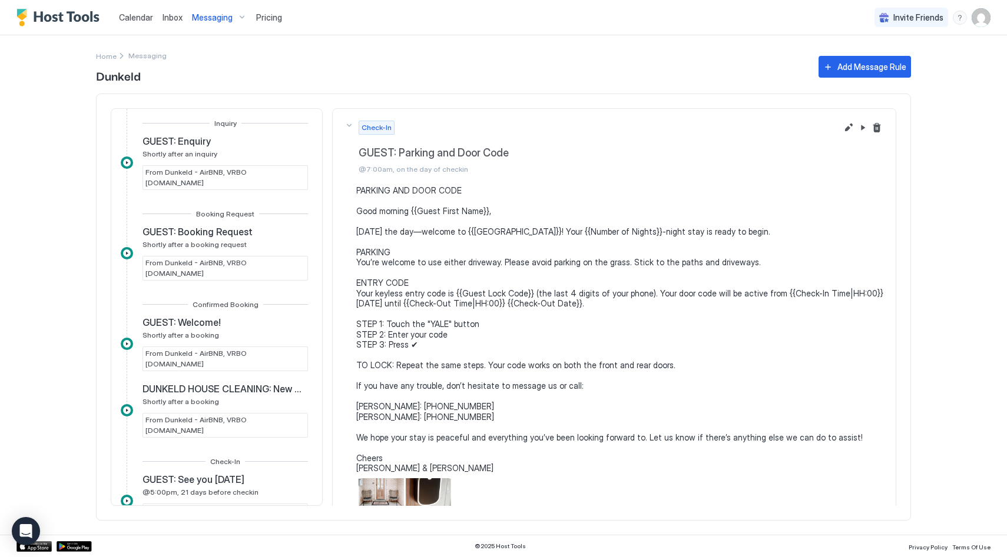
scroll to position [258, 0]
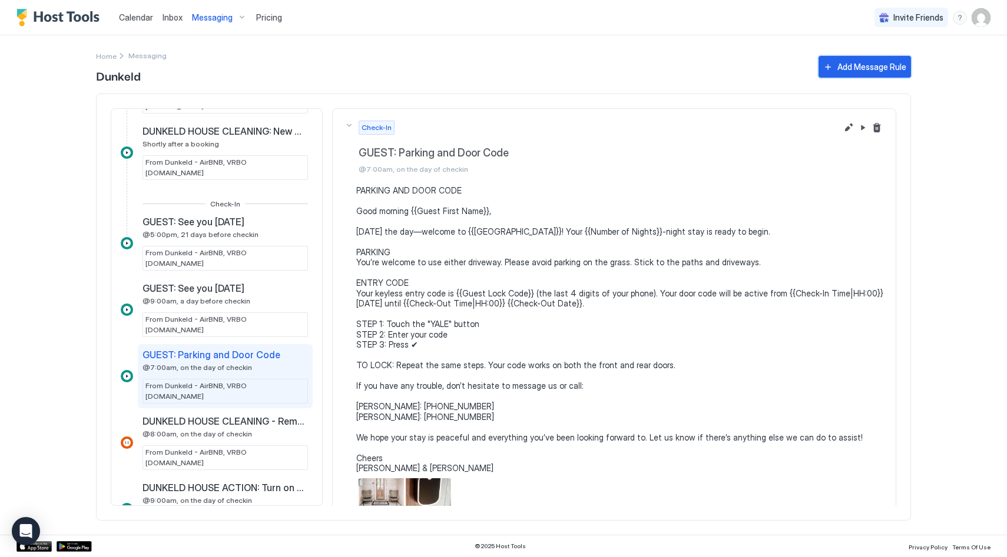
click at [864, 68] on div "Add Message Rule" at bounding box center [871, 67] width 69 height 12
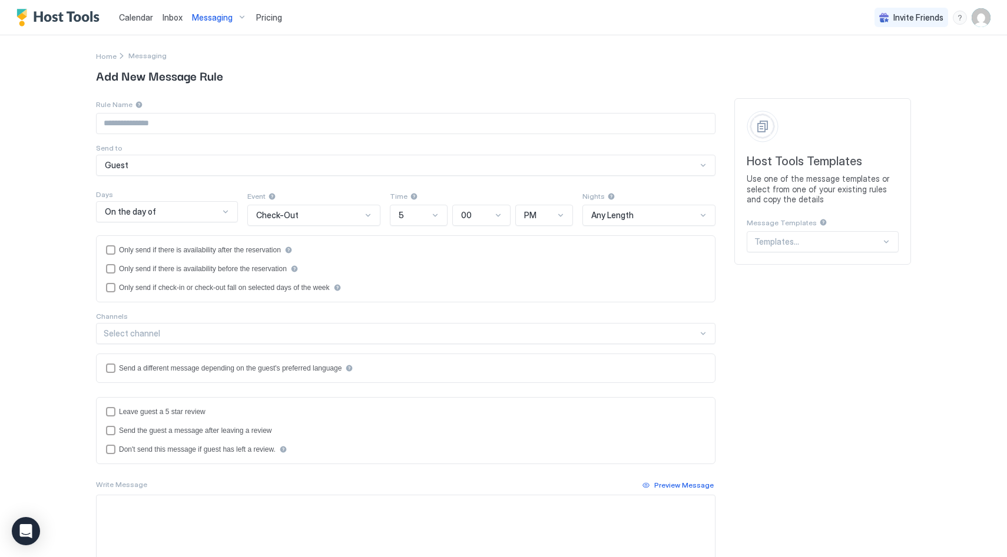
click at [194, 172] on div "Guest" at bounding box center [405, 165] width 619 height 21
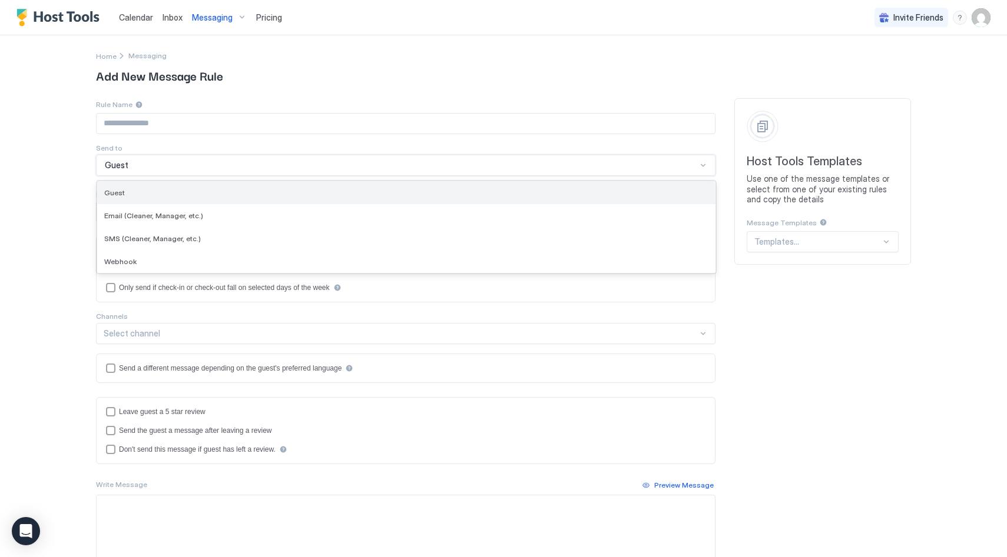
click at [191, 192] on div "Guest" at bounding box center [406, 192] width 604 height 9
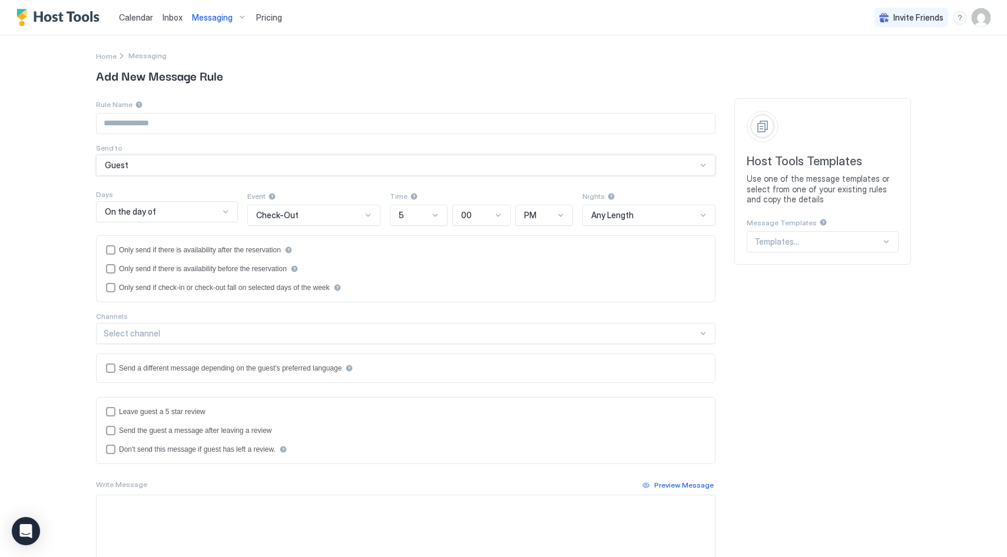
click at [194, 215] on div "On the day of" at bounding box center [162, 212] width 114 height 11
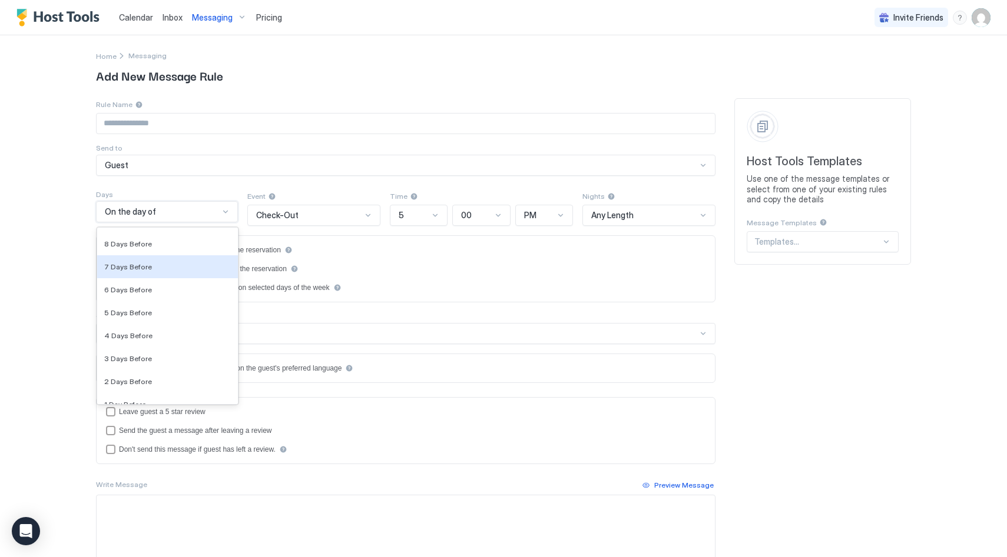
scroll to position [1676, 0]
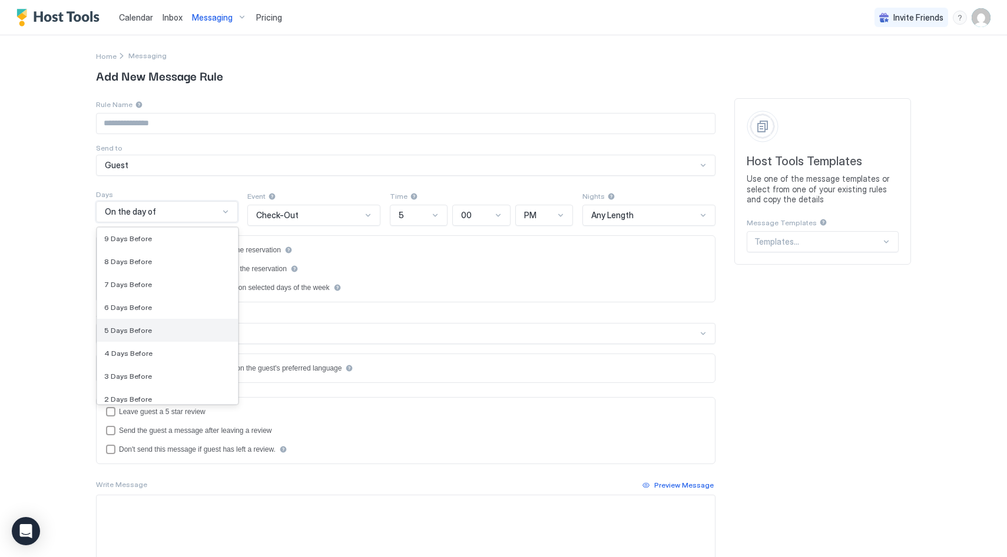
click at [160, 325] on div "5 Days Before" at bounding box center [167, 330] width 141 height 23
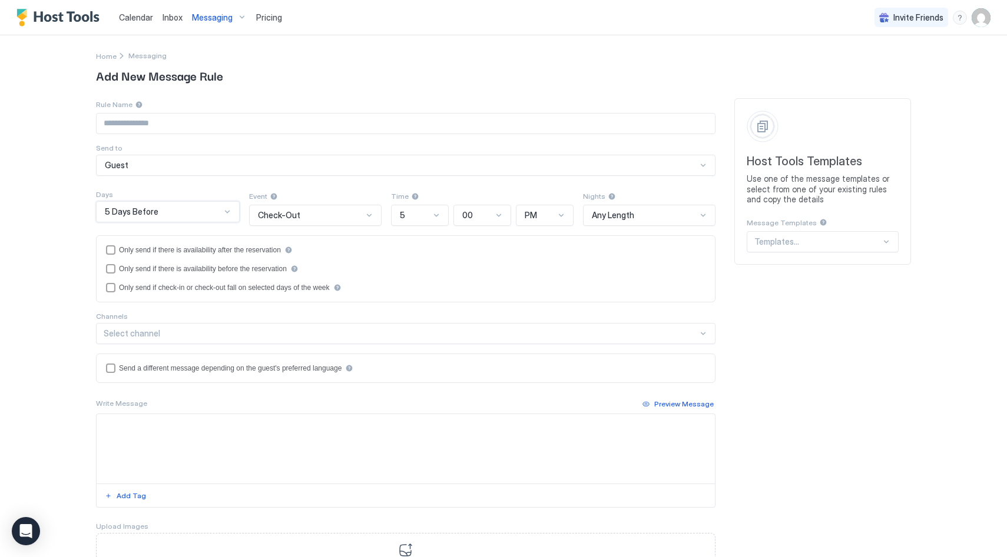
click at [338, 211] on div "Check-Out" at bounding box center [310, 215] width 105 height 11
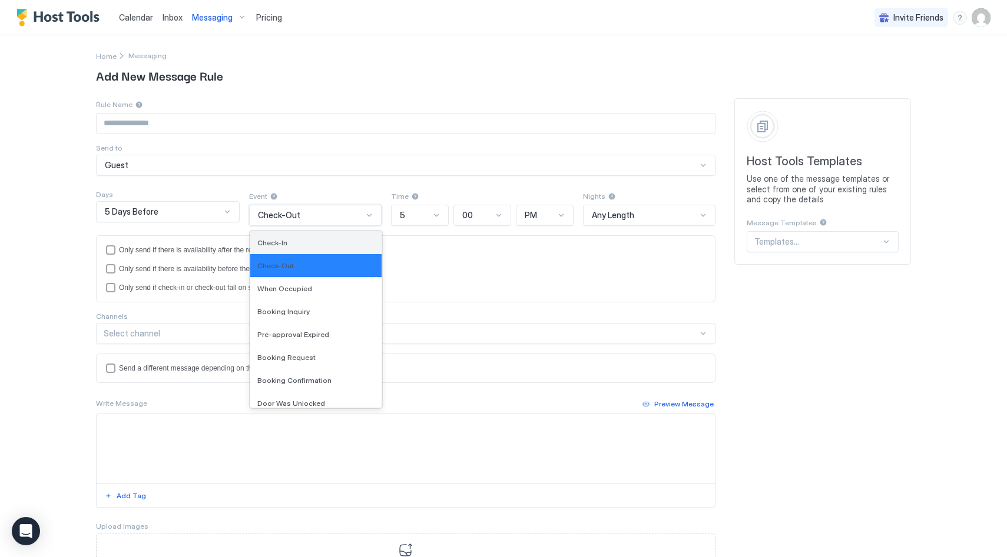
click at [330, 244] on div "Check-In" at bounding box center [315, 242] width 117 height 9
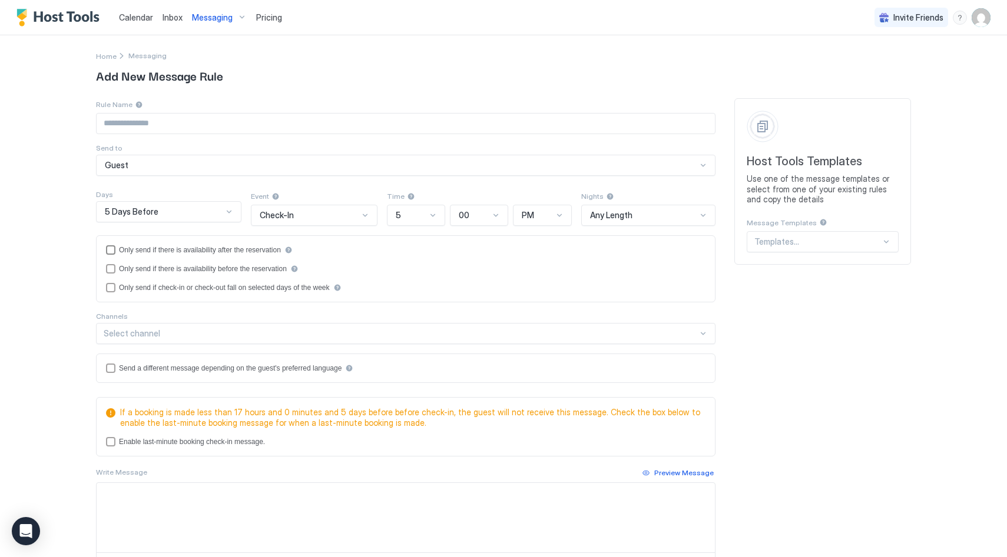
click at [193, 250] on div "Only send if there is availability after the reservation" at bounding box center [200, 250] width 162 height 8
click at [188, 270] on div "Only send if there is availability before the reservation" at bounding box center [203, 269] width 168 height 8
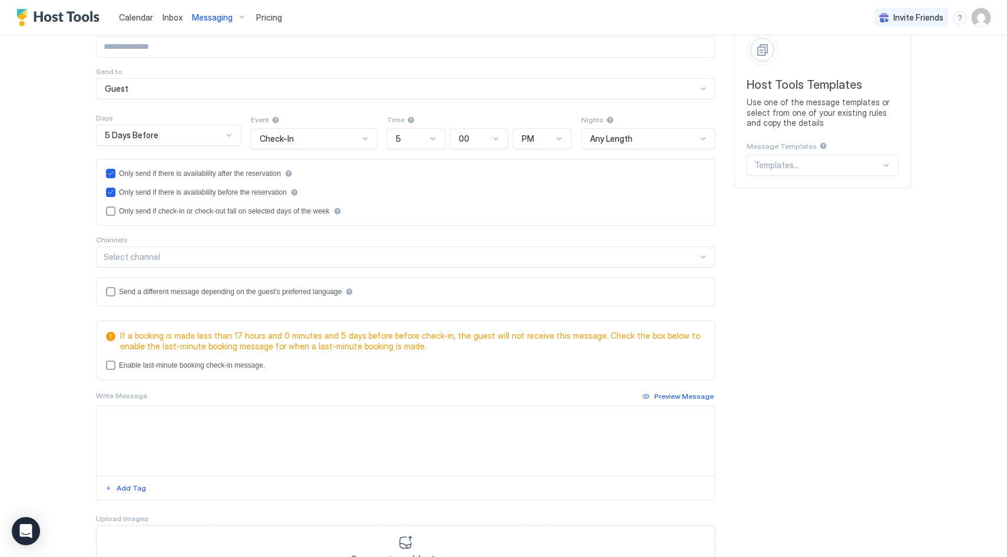
scroll to position [78, 0]
click at [241, 364] on div "Enable last-minute booking check-in message." at bounding box center [192, 364] width 146 height 8
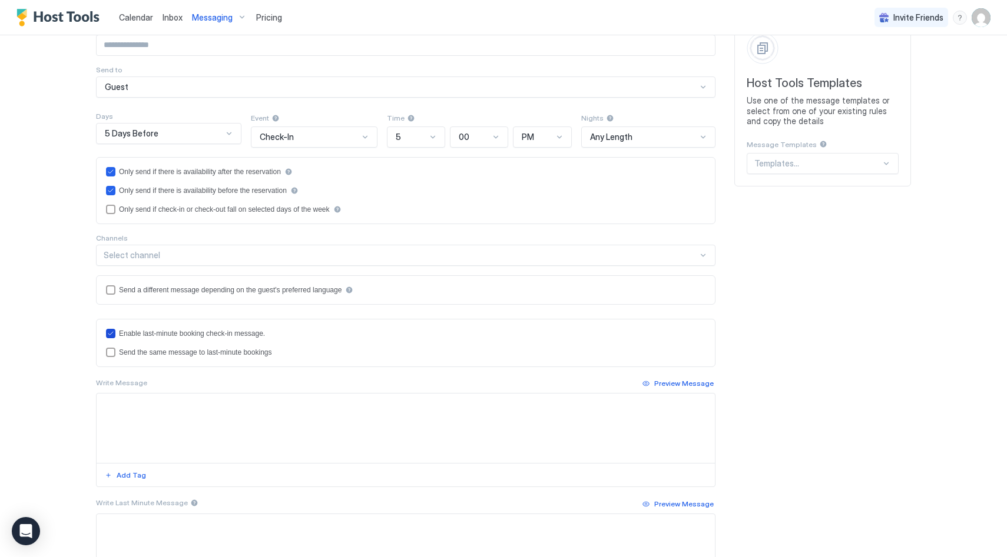
click at [246, 334] on div "Enable last-minute booking check-in message." at bounding box center [192, 334] width 146 height 8
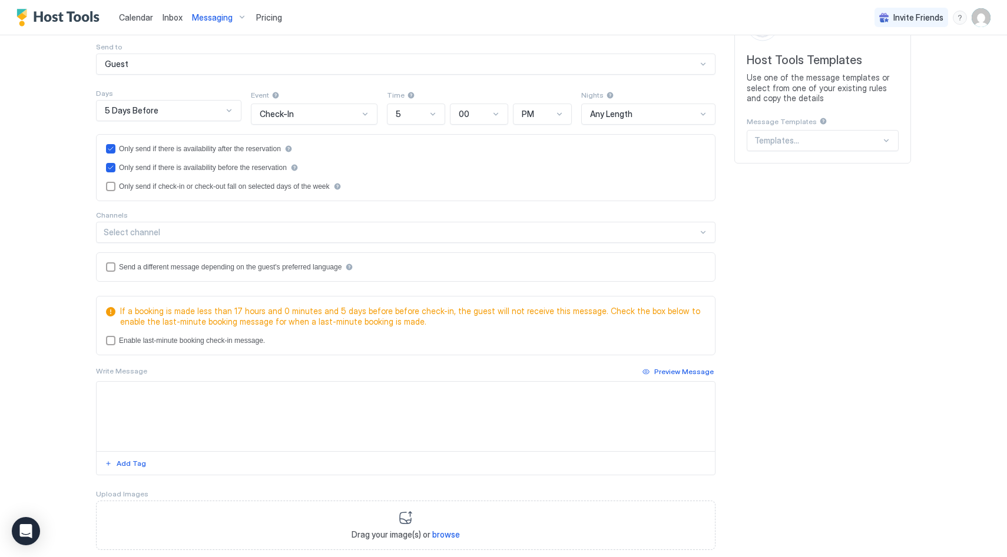
scroll to position [105, 0]
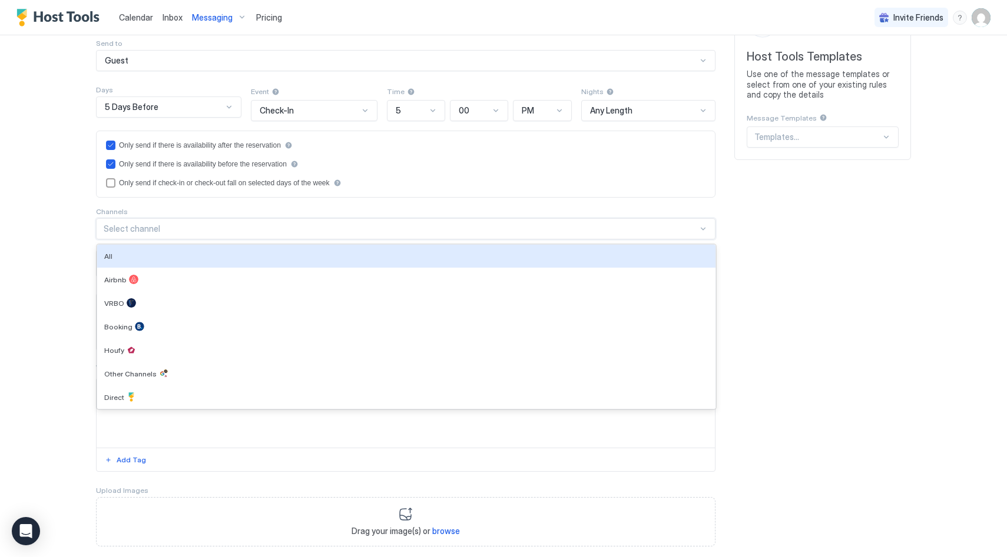
click at [264, 231] on div "Select channel" at bounding box center [401, 229] width 594 height 11
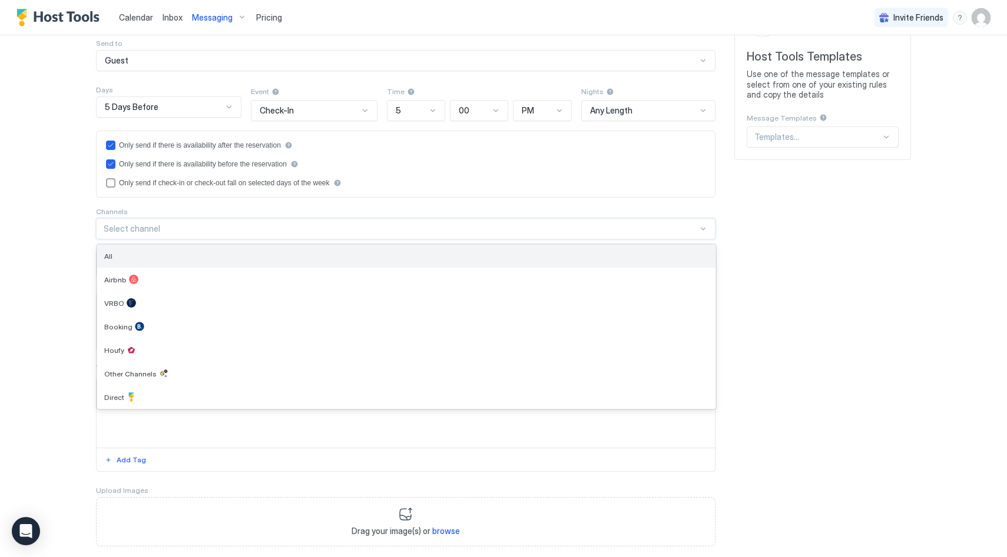
click at [252, 255] on div "All" at bounding box center [406, 256] width 604 height 9
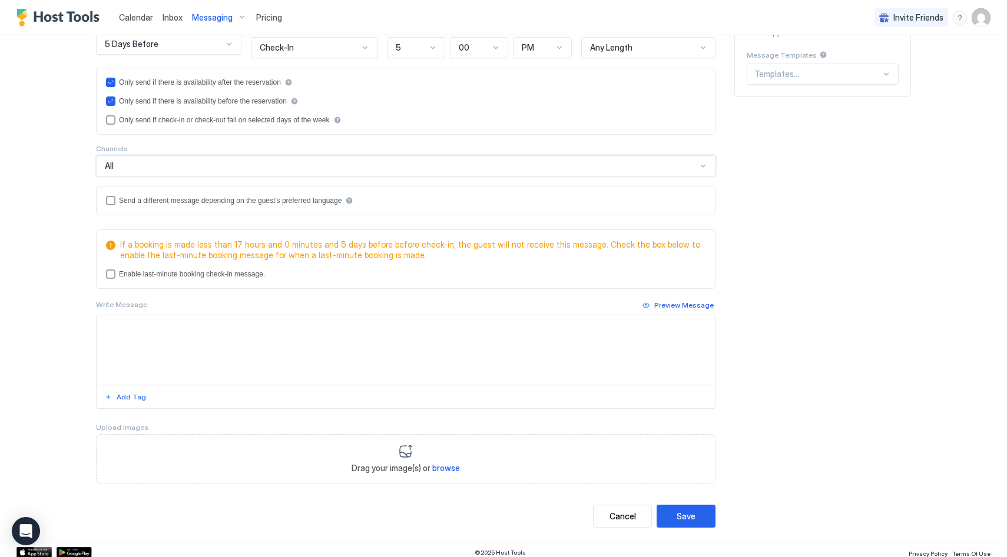
scroll to position [173, 0]
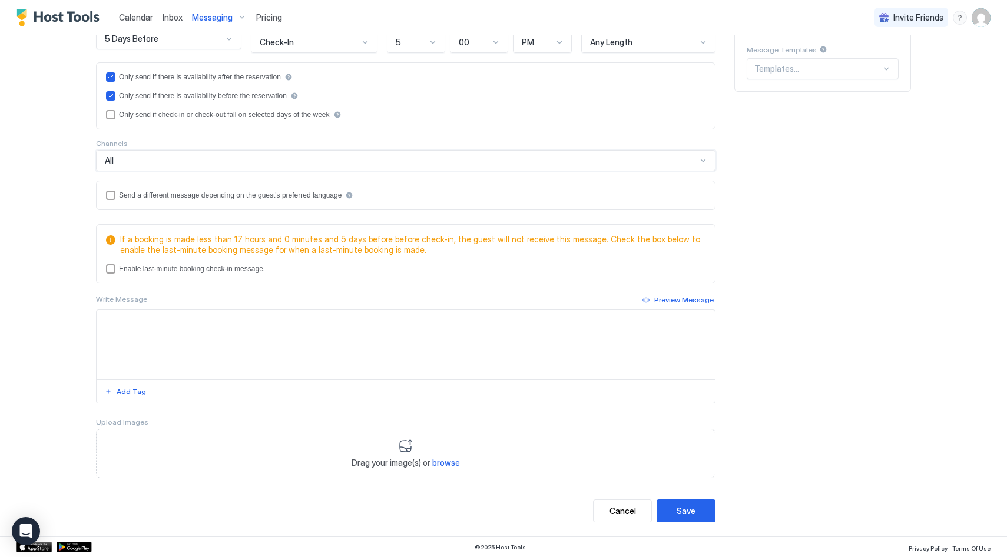
click at [125, 324] on textarea "Input Field" at bounding box center [406, 344] width 618 height 69
paste textarea "**********"
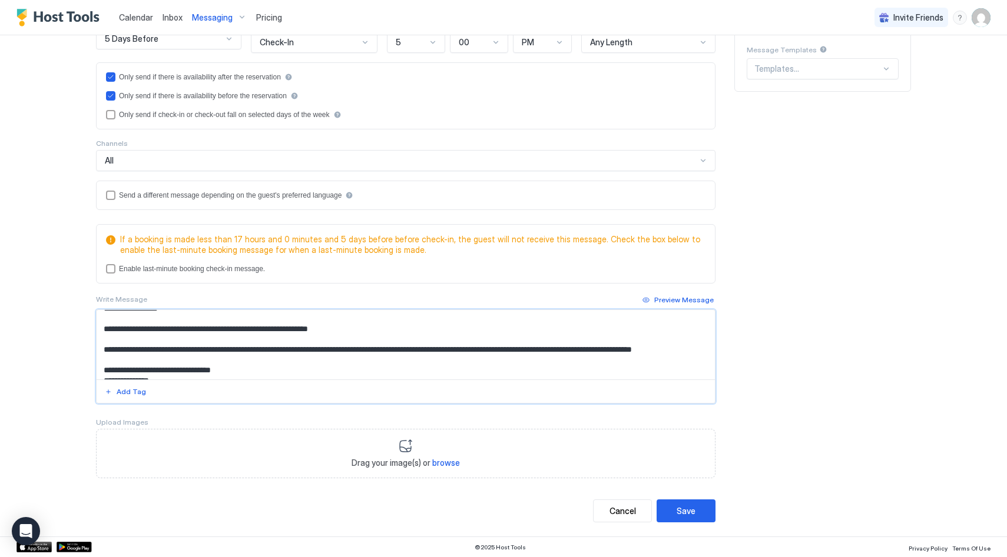
scroll to position [12, 0]
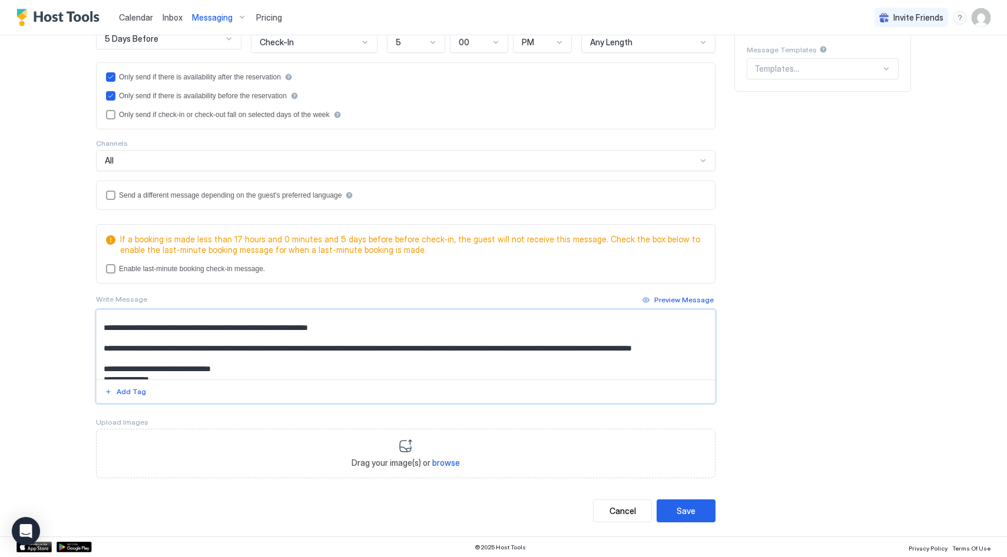
click at [187, 348] on textarea "**********" at bounding box center [406, 344] width 618 height 69
click at [212, 355] on textarea "**********" at bounding box center [406, 344] width 618 height 69
paste textarea "**********"
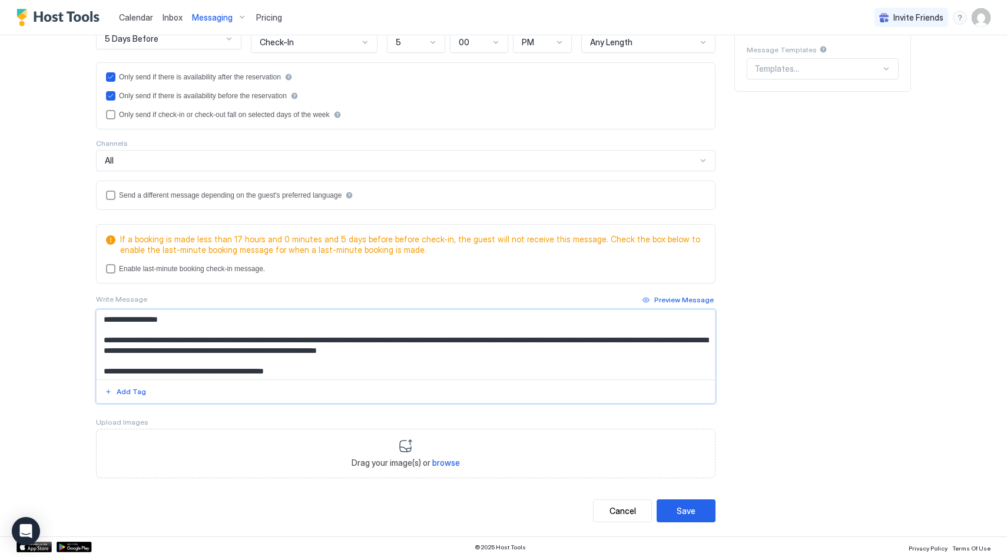
scroll to position [160, 0]
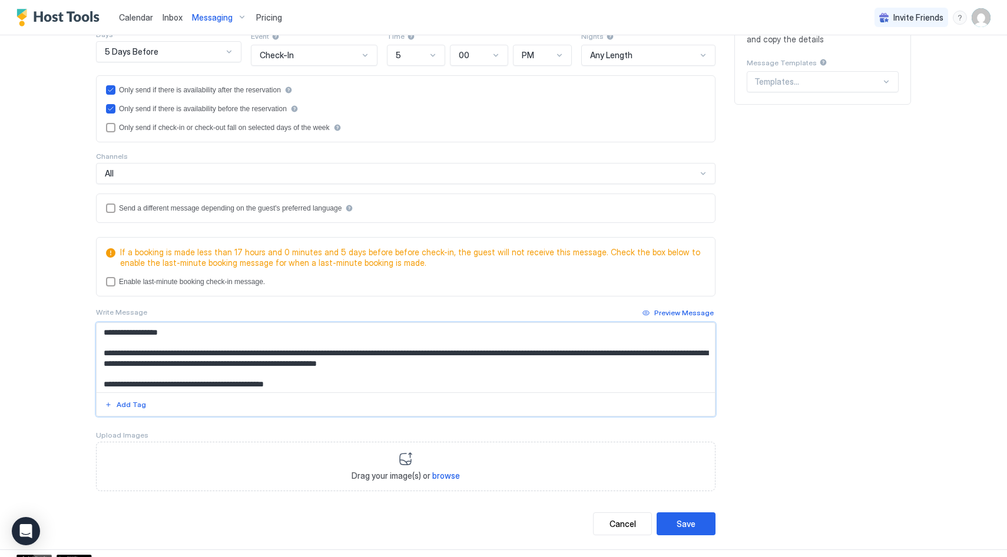
click at [158, 352] on textarea "**********" at bounding box center [406, 357] width 618 height 69
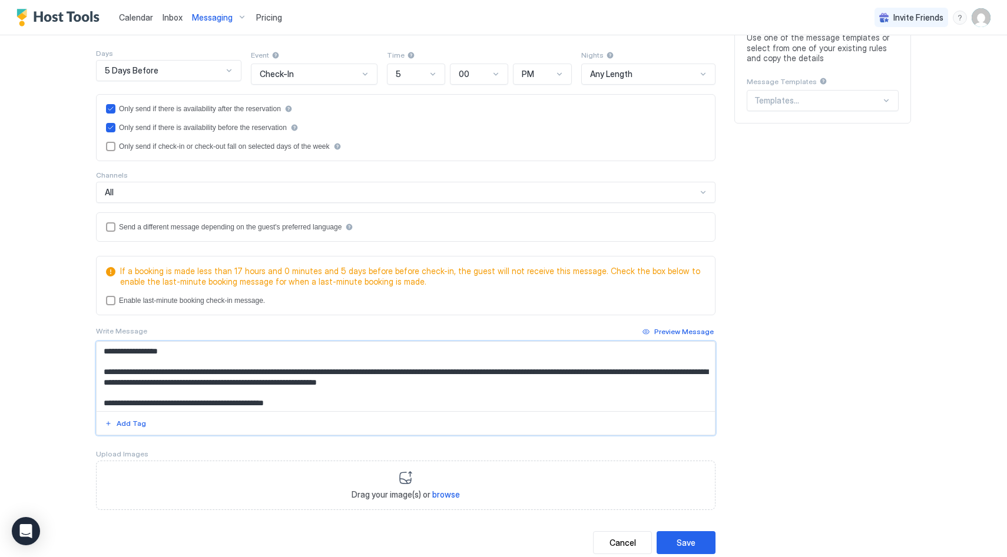
click at [224, 70] on div at bounding box center [228, 70] width 9 height 9
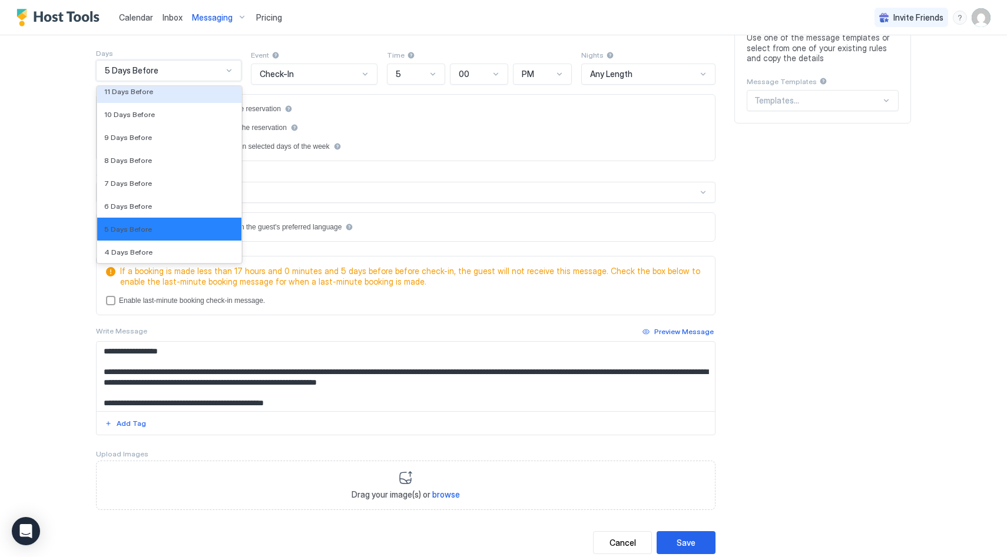
scroll to position [1656, 0]
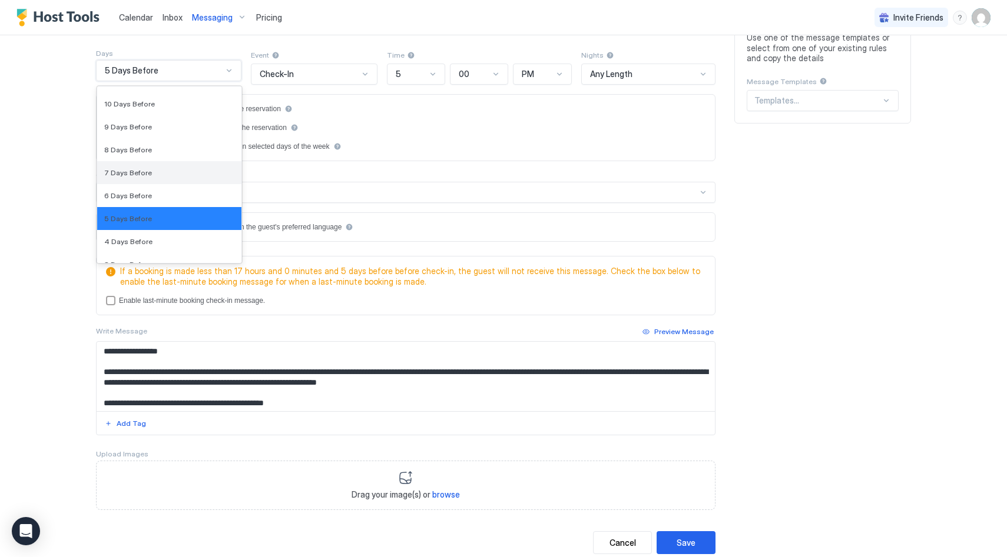
click at [179, 162] on div "7 Days Before" at bounding box center [169, 172] width 144 height 23
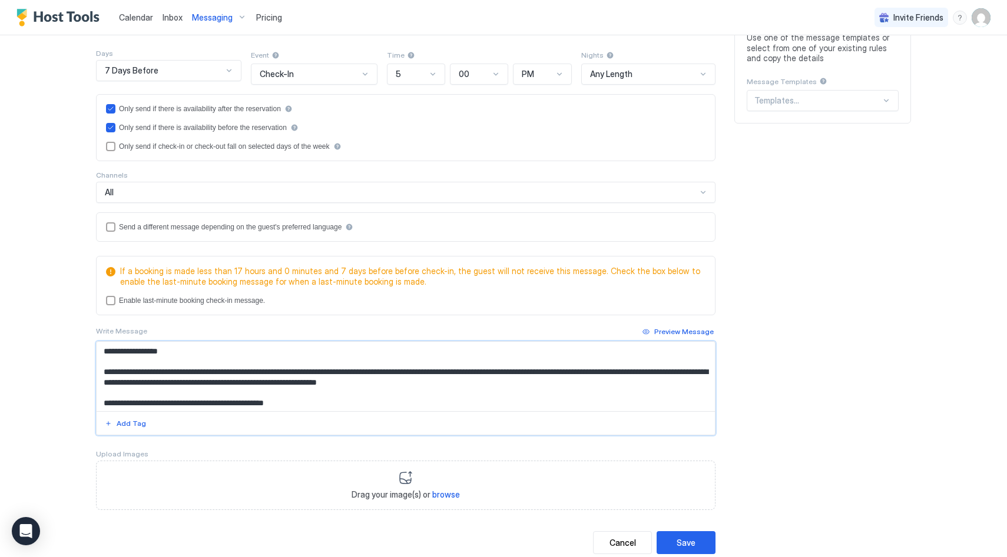
drag, startPoint x: 298, startPoint y: 381, endPoint x: 298, endPoint y: 373, distance: 8.3
click at [298, 374] on textarea "**********" at bounding box center [406, 376] width 618 height 69
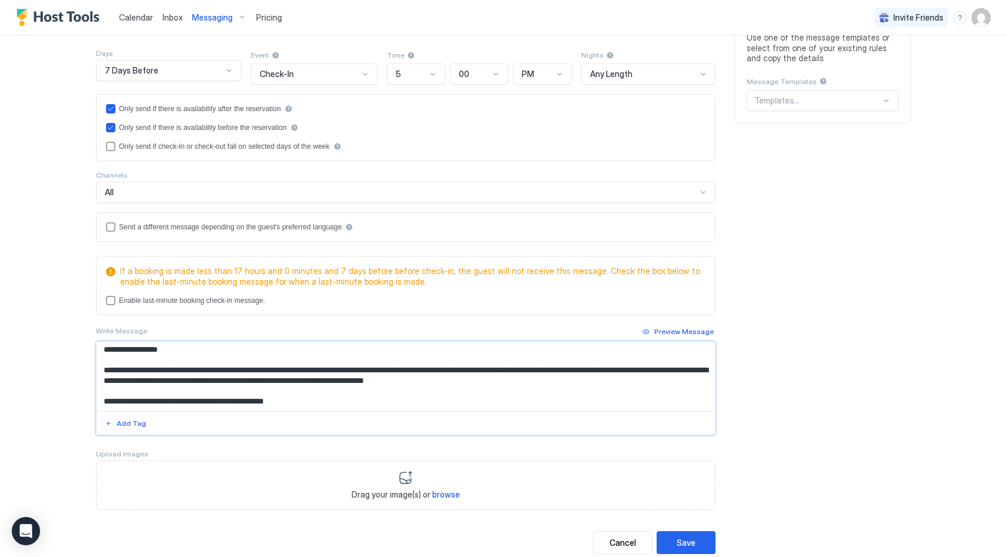
drag, startPoint x: 304, startPoint y: 403, endPoint x: 100, endPoint y: 397, distance: 204.3
click at [100, 397] on textarea "**********" at bounding box center [406, 376] width 618 height 69
paste textarea "Input Field"
type textarea "**********"
click at [687, 537] on div "Save" at bounding box center [685, 543] width 19 height 12
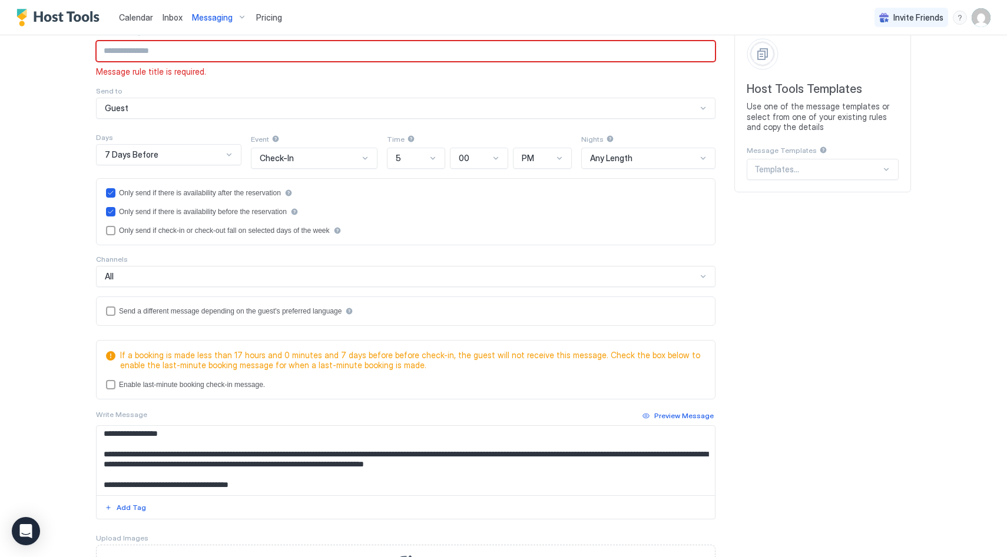
scroll to position [0, 0]
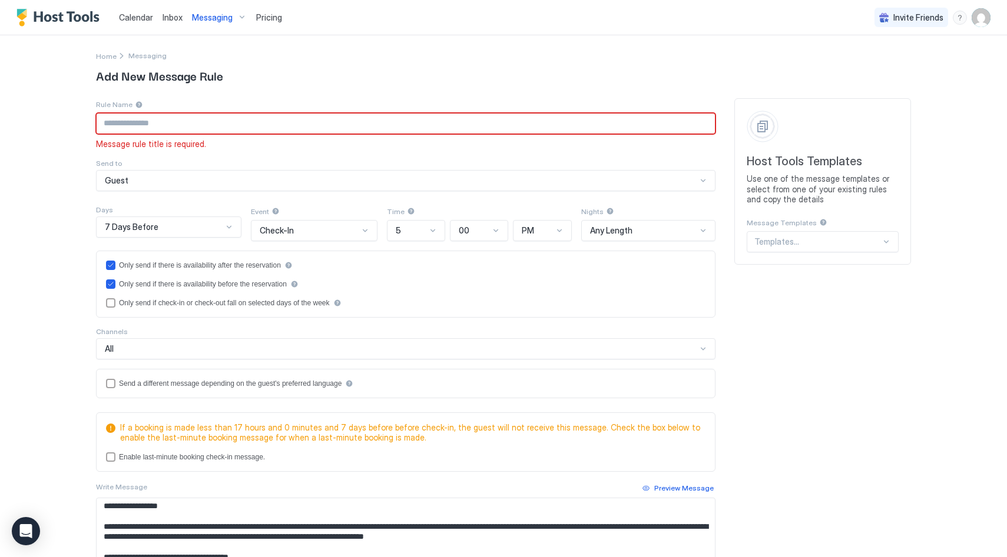
click at [144, 125] on input "Input Field" at bounding box center [406, 124] width 618 height 20
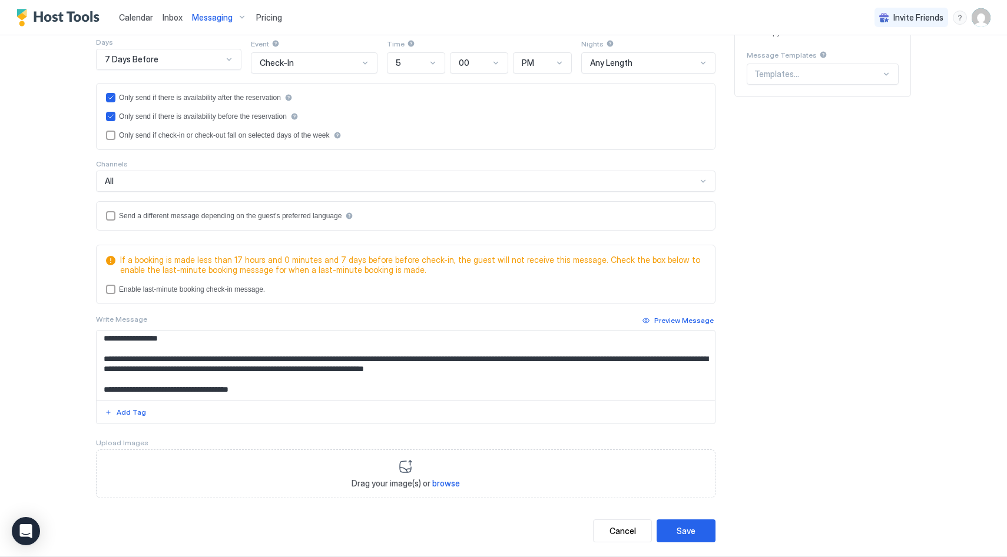
scroll to position [188, 0]
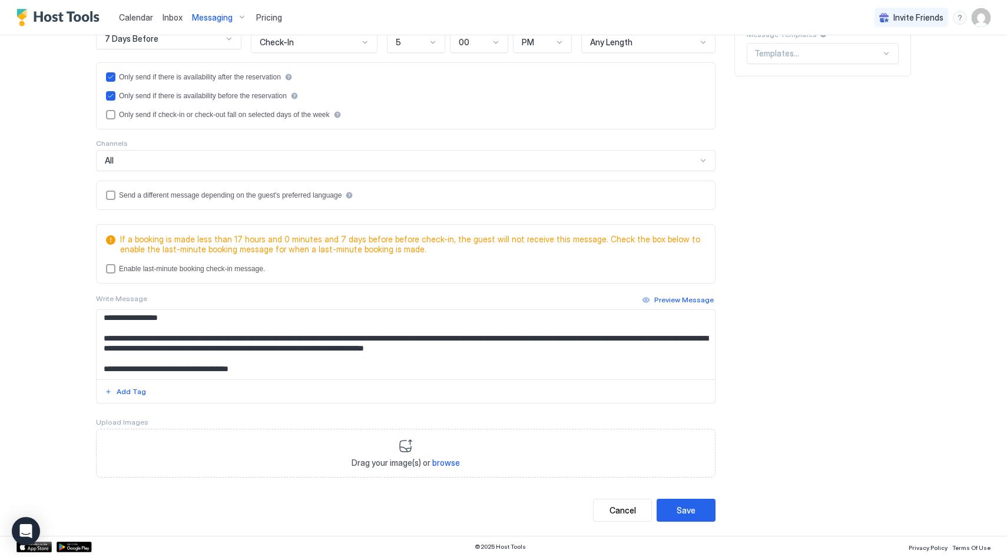
type input "**********"
click at [695, 504] on button "Save" at bounding box center [685, 510] width 59 height 23
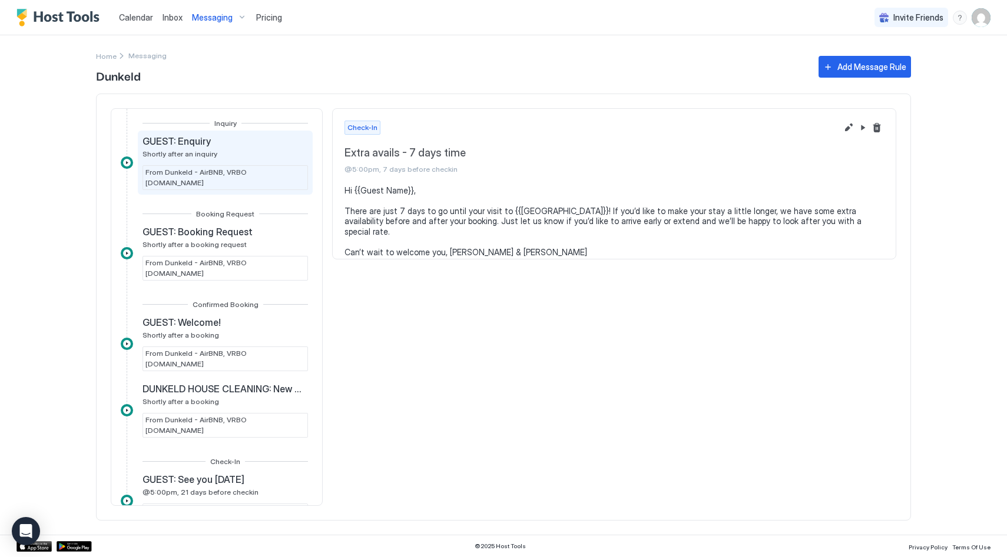
click at [200, 150] on span "Shortly after an inquiry" at bounding box center [179, 154] width 75 height 9
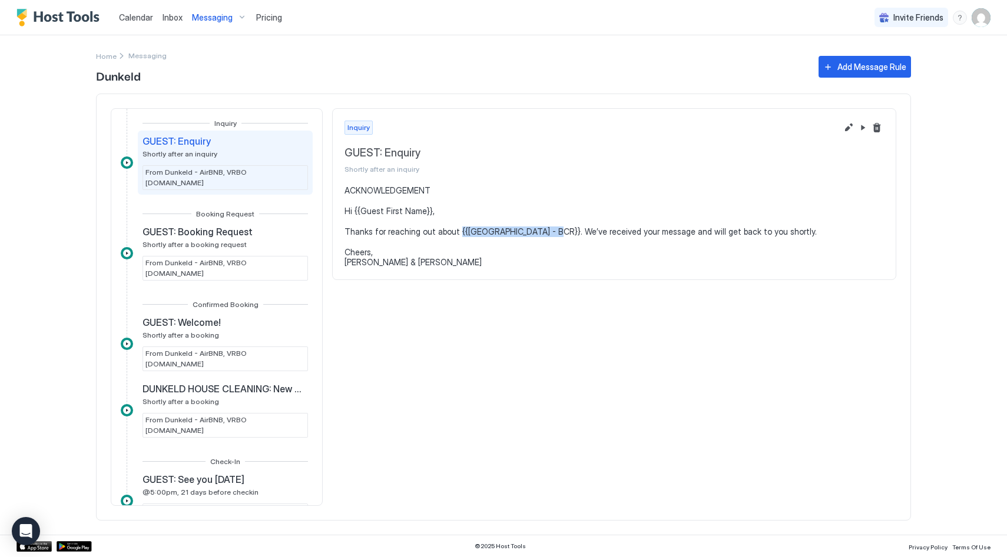
drag, startPoint x: 544, startPoint y: 230, endPoint x: 453, endPoint y: 236, distance: 91.4
click at [453, 236] on pre "ACKNOWLEDGEMENT Hi {{Guest First Name}}, Thanks for reaching out about {{Dunkel…" at bounding box center [613, 226] width 539 height 82
copy pre "{{Dunkeld House - BCR}}"
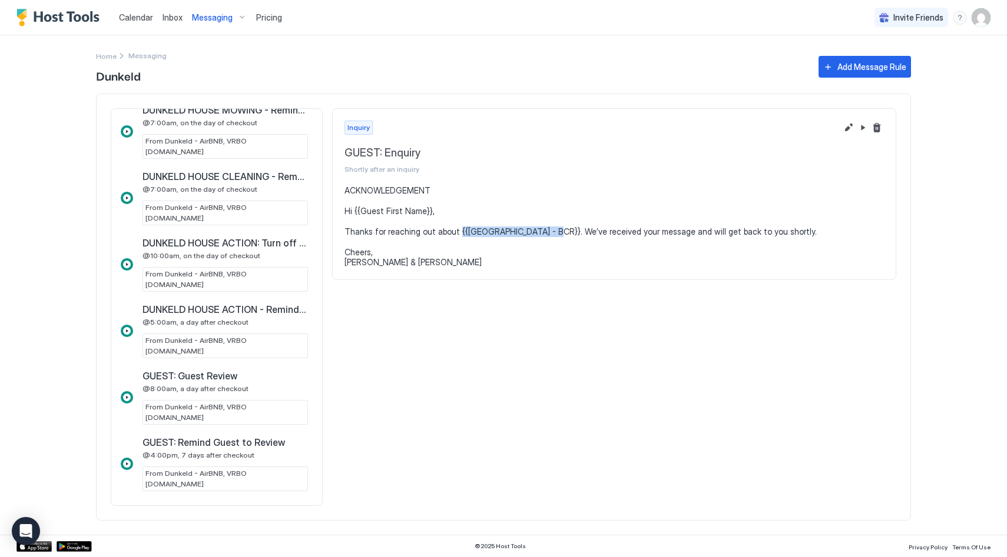
scroll to position [1093, 0]
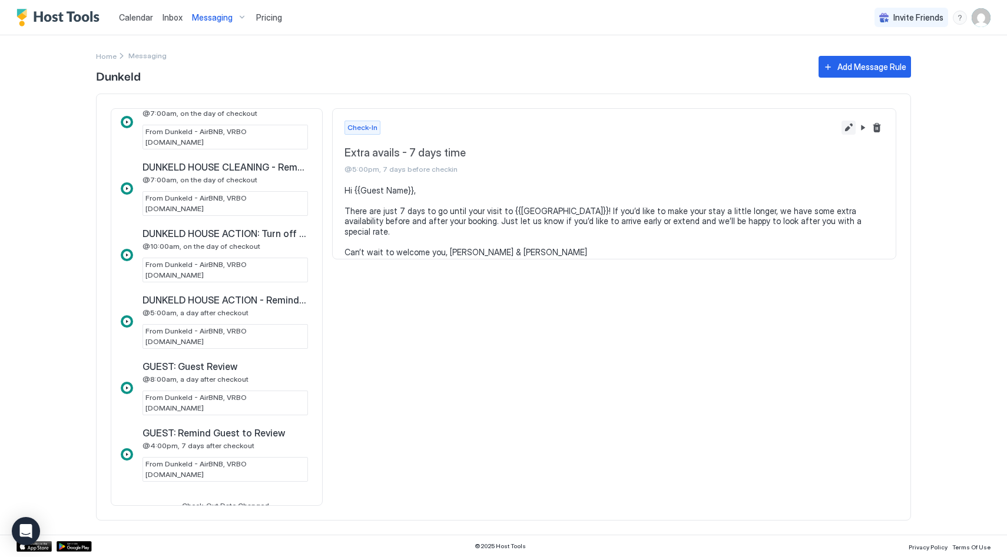
click at [848, 125] on button "Edit message rule" at bounding box center [848, 128] width 14 height 14
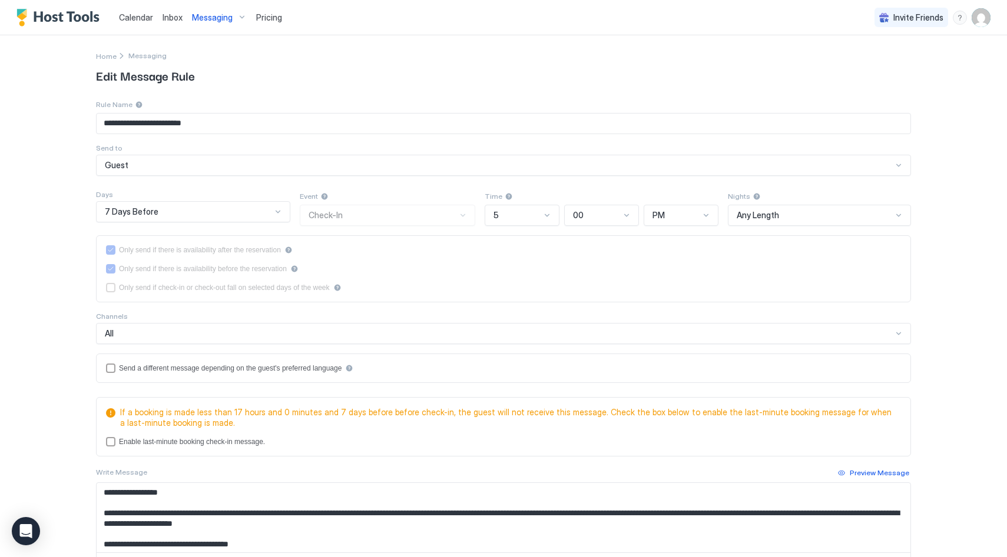
click at [407, 215] on div "Event Check-In" at bounding box center [387, 208] width 175 height 36
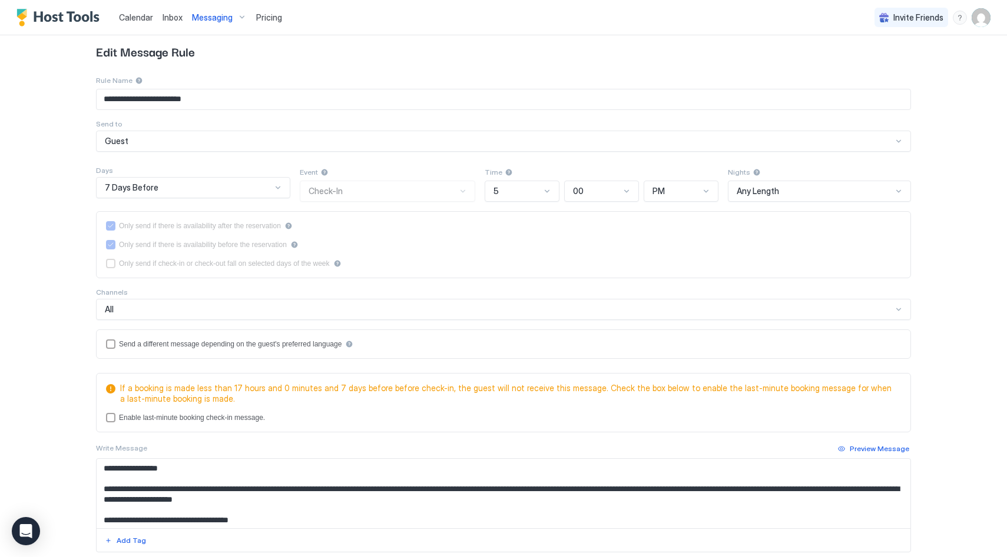
scroll to position [25, 0]
drag, startPoint x: 297, startPoint y: 520, endPoint x: 272, endPoint y: 499, distance: 32.6
click at [157, 492] on textarea "**********" at bounding box center [503, 493] width 813 height 69
drag, startPoint x: 360, startPoint y: 503, endPoint x: 331, endPoint y: 489, distance: 31.6
click at [360, 502] on textarea "**********" at bounding box center [503, 493] width 813 height 69
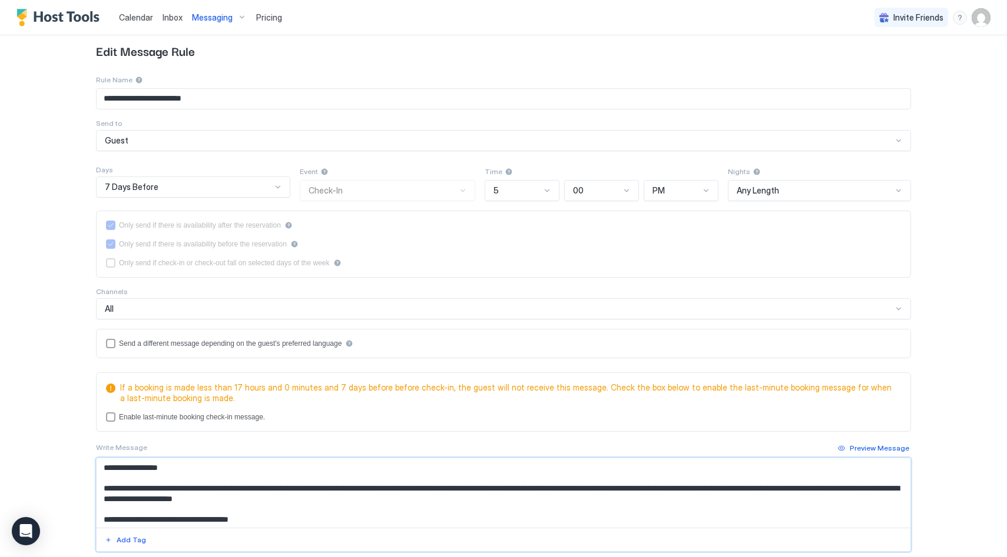
scroll to position [1, 0]
drag, startPoint x: 327, startPoint y: 487, endPoint x: 261, endPoint y: 487, distance: 65.9
click at [261, 487] on textarea "**********" at bounding box center [503, 493] width 813 height 69
paste textarea "******"
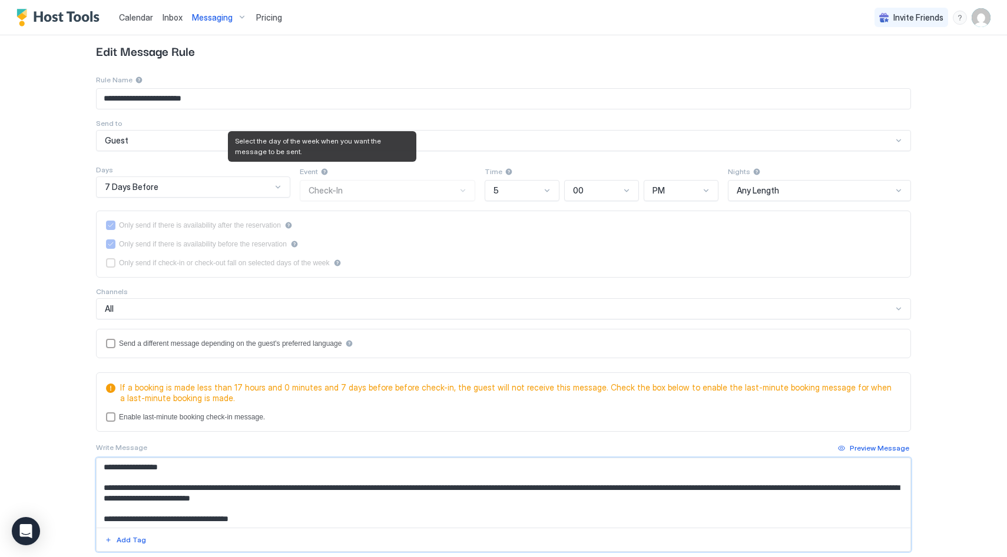
type textarea "**********"
click at [321, 172] on div at bounding box center [324, 172] width 8 height 8
click at [335, 192] on div "Event Check-In" at bounding box center [387, 183] width 175 height 36
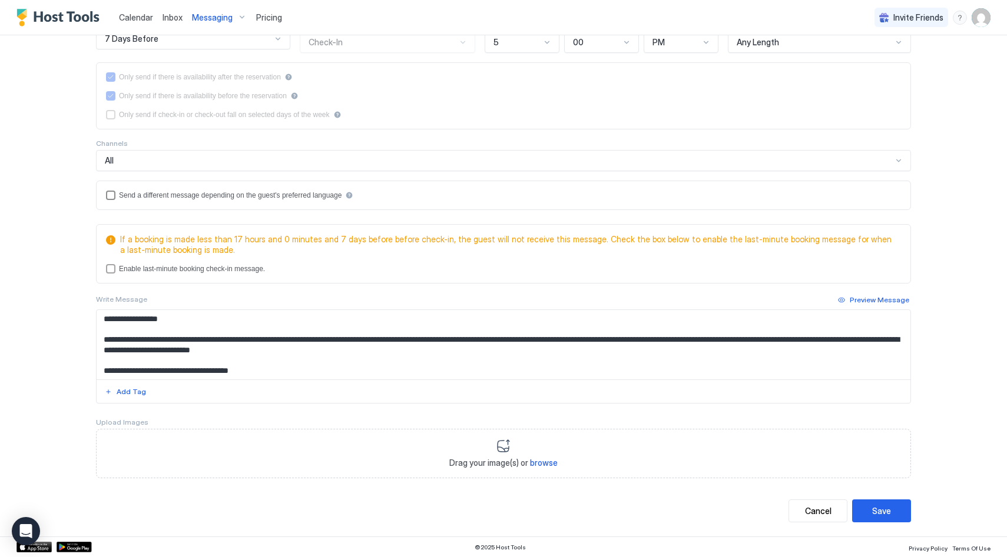
scroll to position [0, 0]
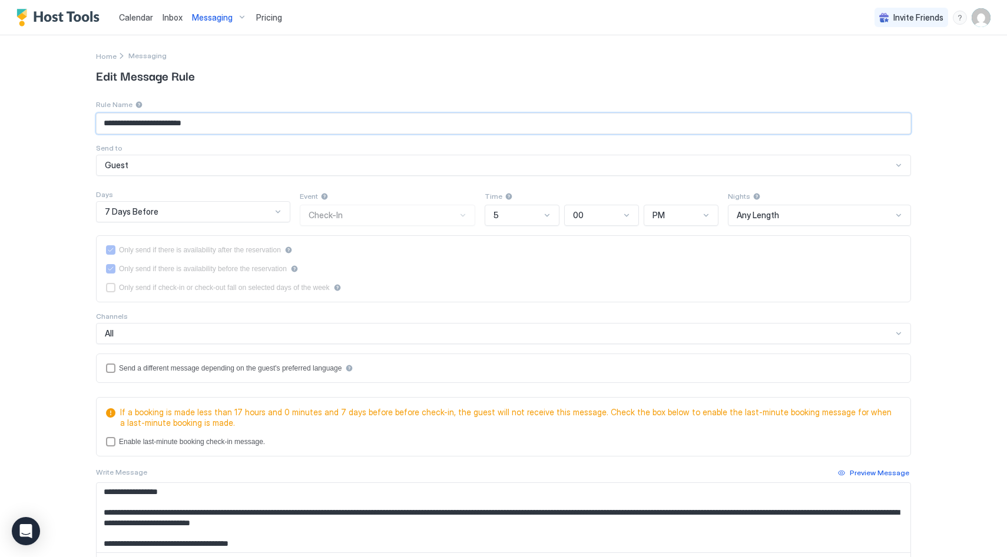
drag, startPoint x: 207, startPoint y: 126, endPoint x: 109, endPoint y: 124, distance: 97.7
click at [109, 124] on input "**********" at bounding box center [503, 124] width 813 height 20
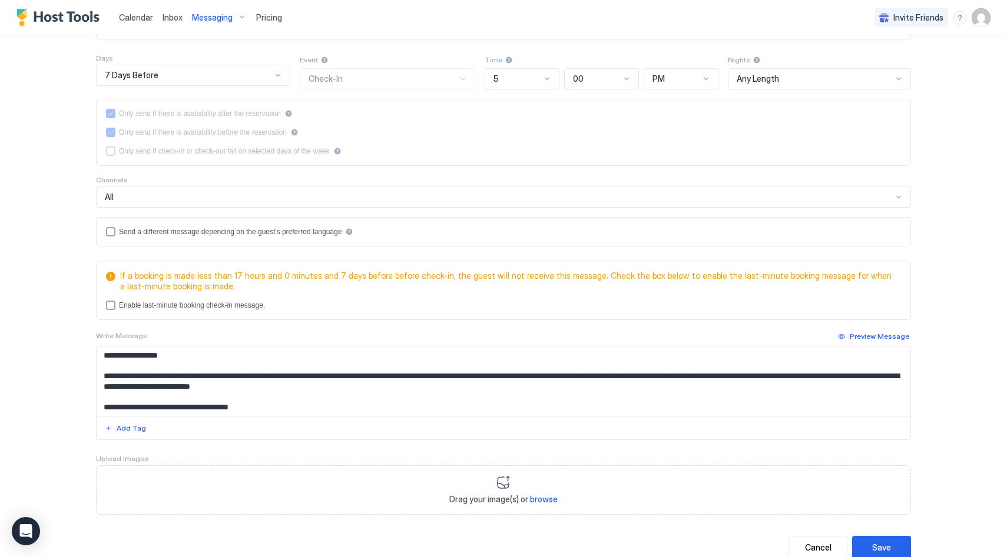
scroll to position [173, 0]
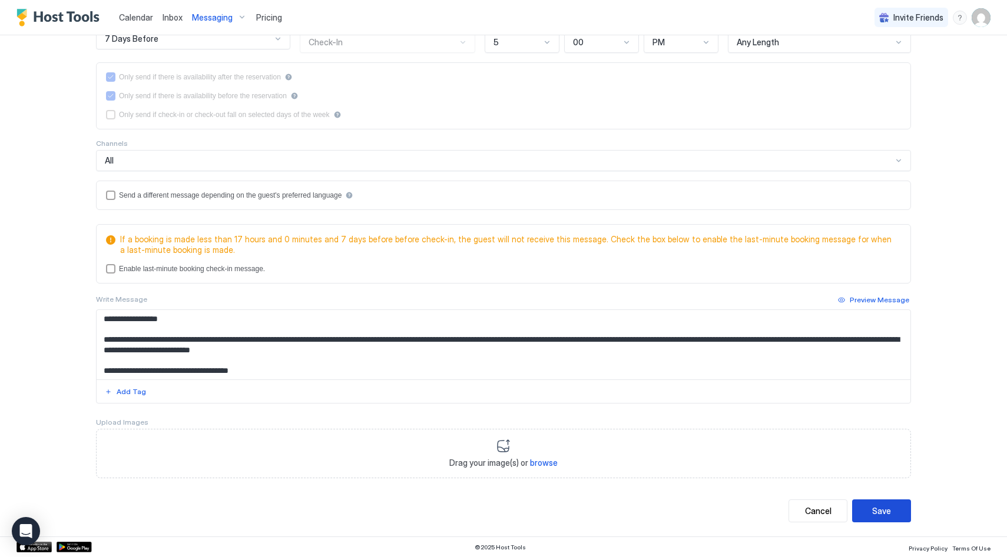
type input "**********"
click at [865, 500] on button "Save" at bounding box center [881, 511] width 59 height 23
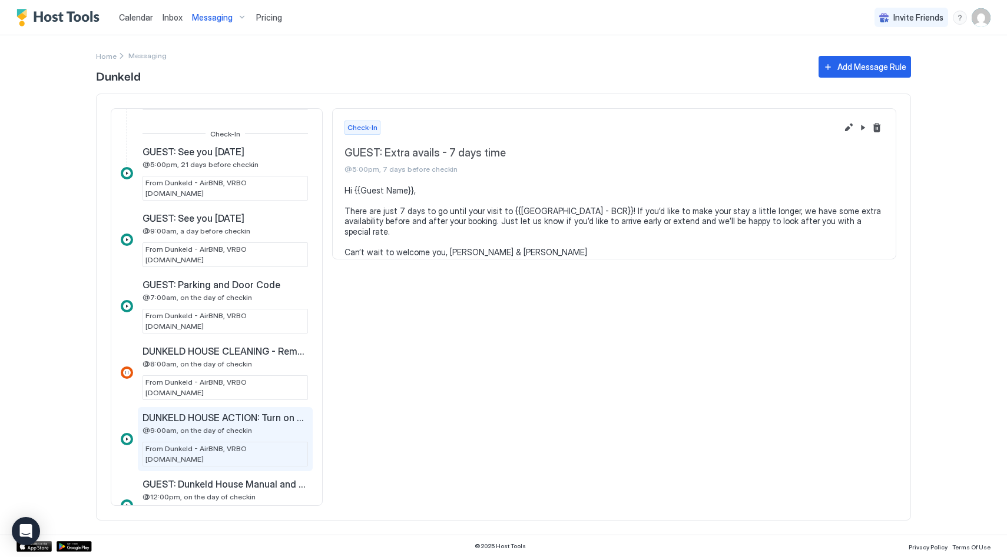
scroll to position [319, 0]
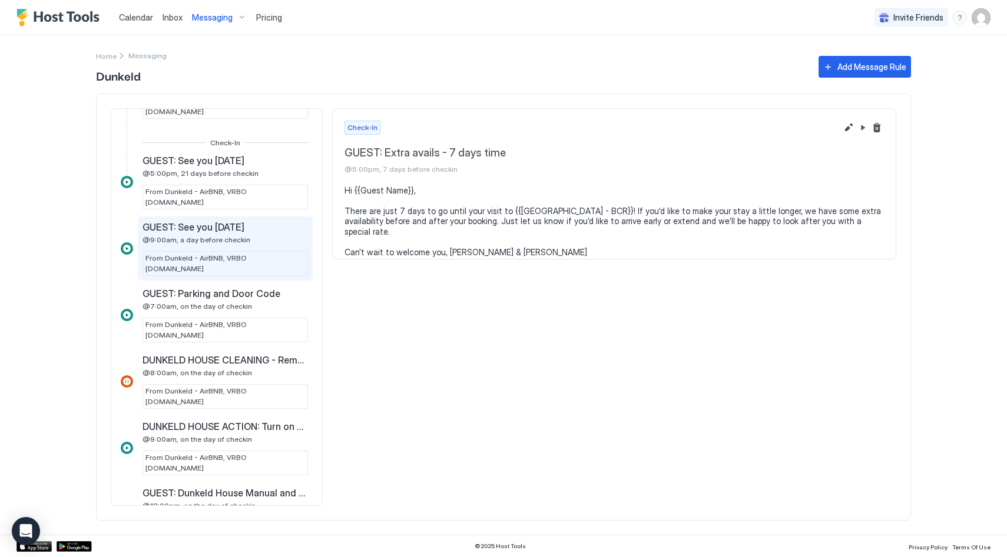
click at [250, 221] on div "GUEST: See you tomorrow @9:00am, a day before checkin" at bounding box center [196, 232] width 108 height 23
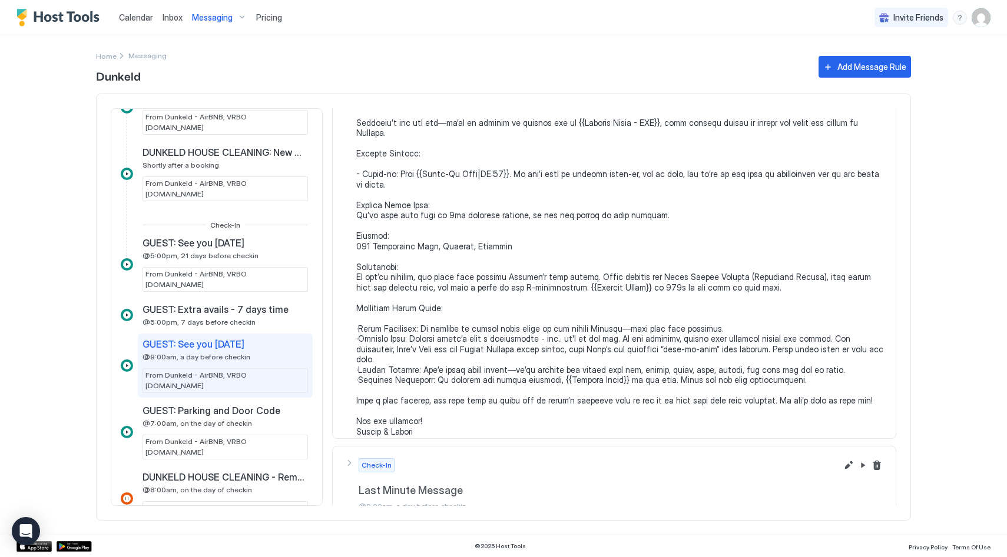
scroll to position [126, 0]
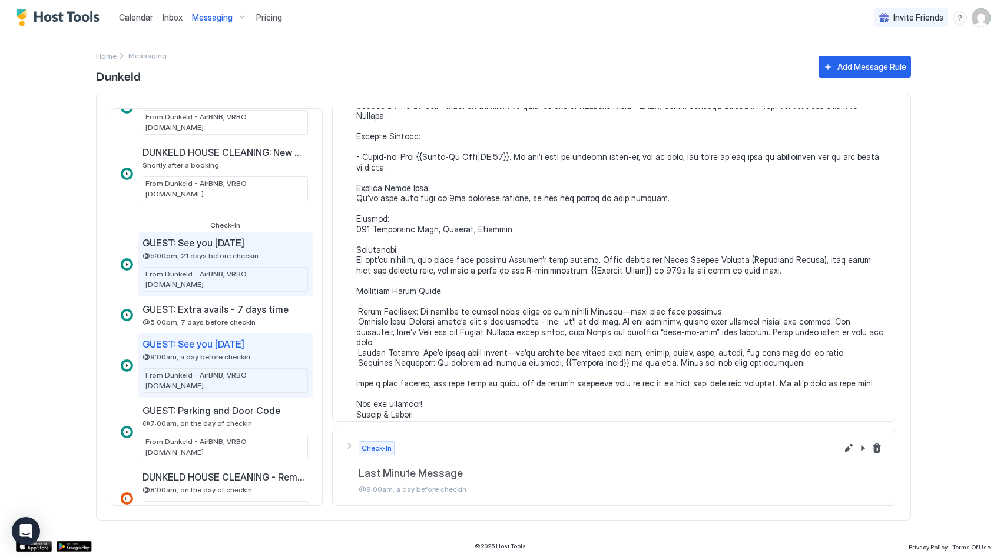
click at [215, 237] on span "GUEST: See you [DATE]" at bounding box center [193, 243] width 102 height 12
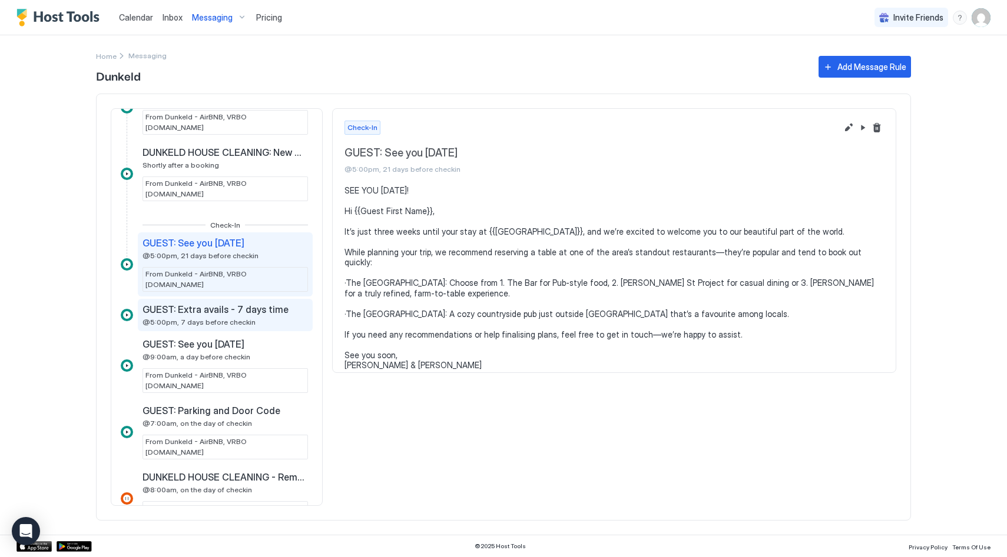
click at [182, 304] on span "GUEST: Extra avails - 7 days time" at bounding box center [215, 310] width 146 height 12
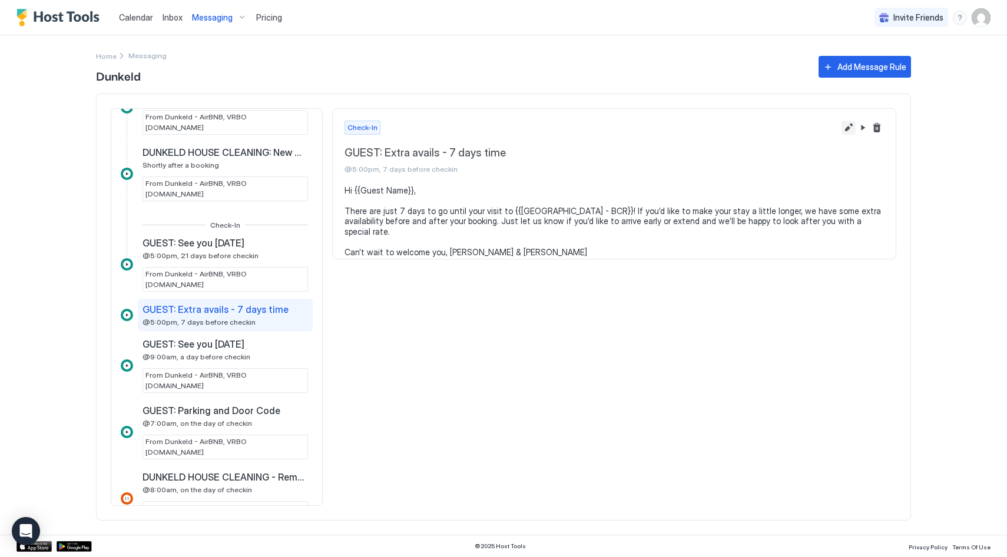
click at [850, 128] on button "Edit message rule" at bounding box center [848, 128] width 14 height 14
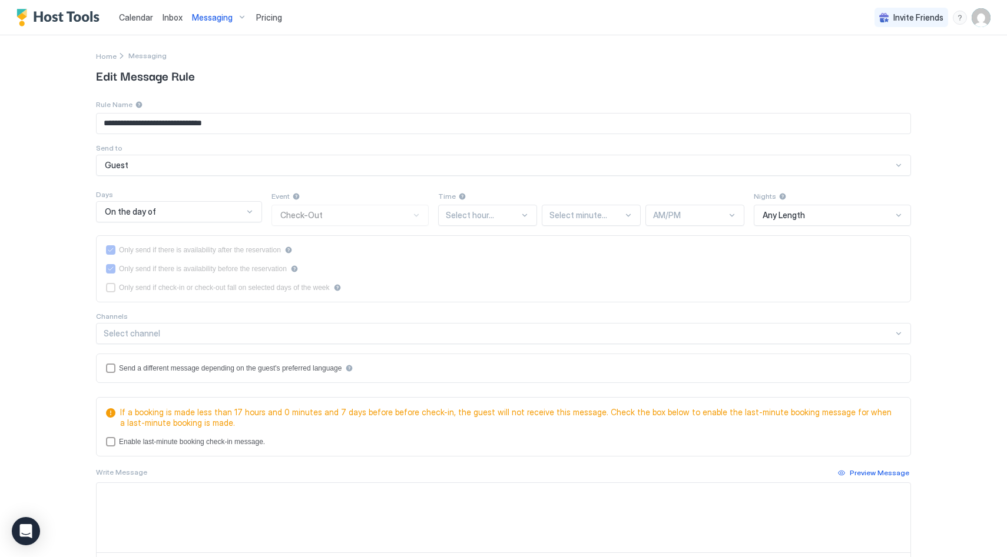
type textarea "**********"
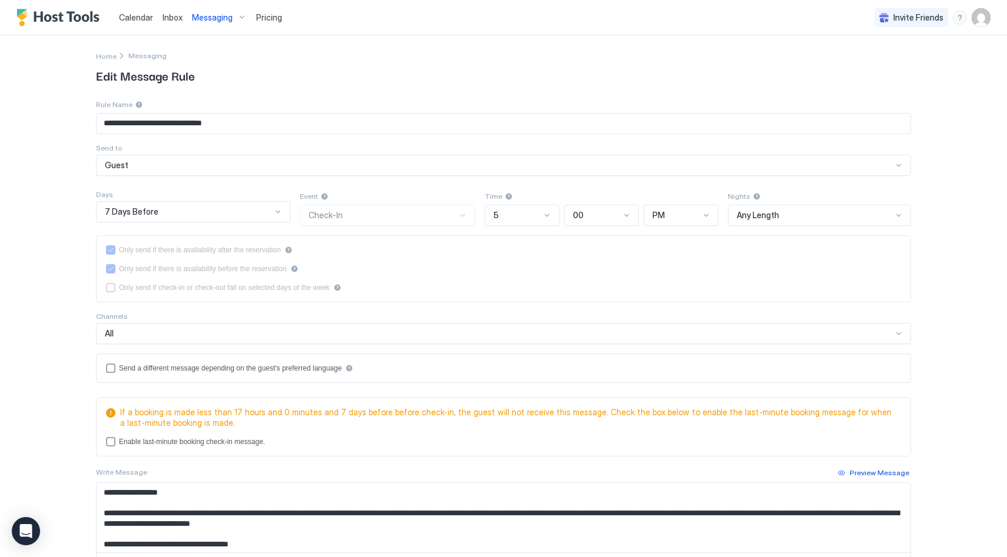
click at [982, 19] on img "User profile" at bounding box center [980, 17] width 19 height 19
click at [922, 57] on div "Settings" at bounding box center [915, 66] width 150 height 21
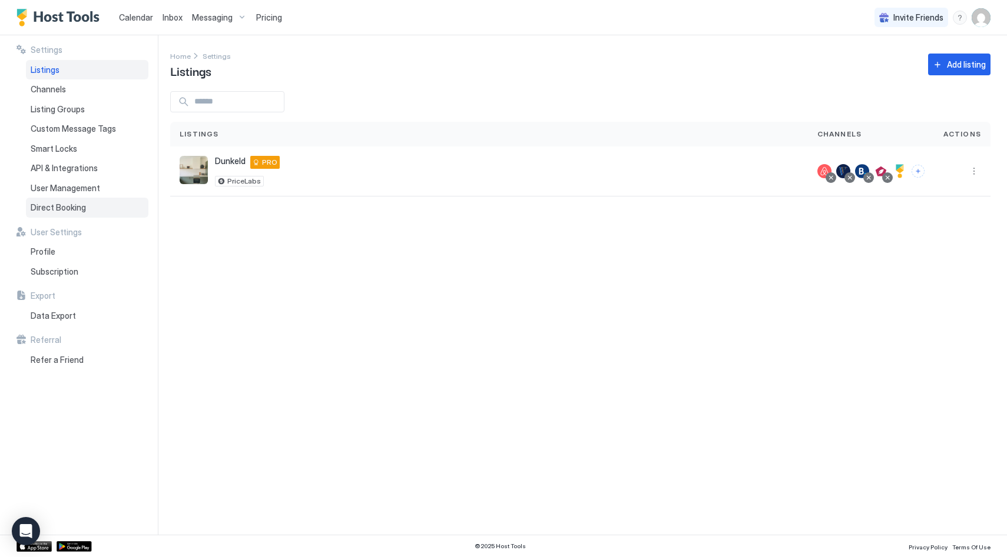
click at [92, 208] on div "Direct Booking" at bounding box center [87, 208] width 122 height 20
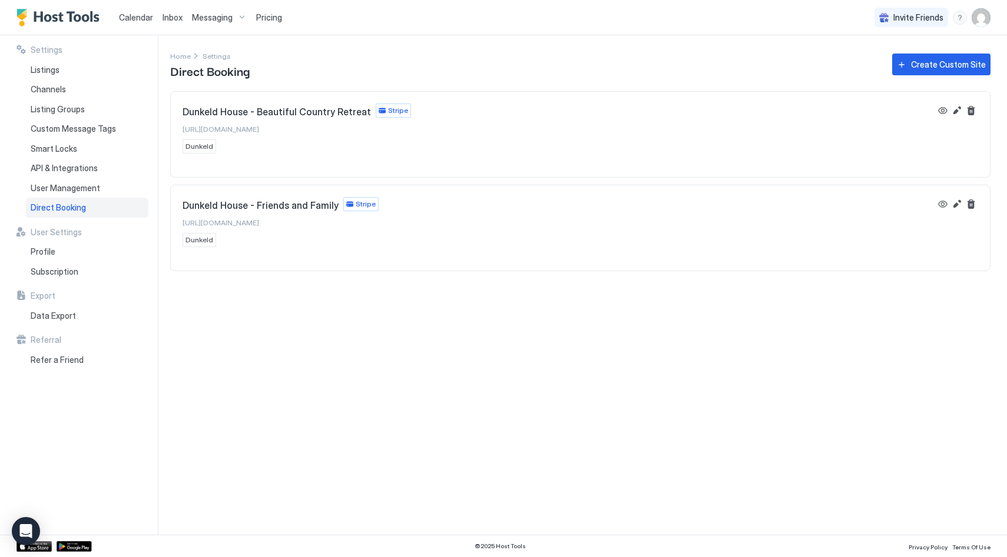
click at [395, 137] on div "Dunkeld House - Beautiful Country Retreat Stripe [URL][DOMAIN_NAME] Dunkeld" at bounding box center [296, 129] width 228 height 50
click at [953, 109] on button "Edit" at bounding box center [956, 111] width 14 height 14
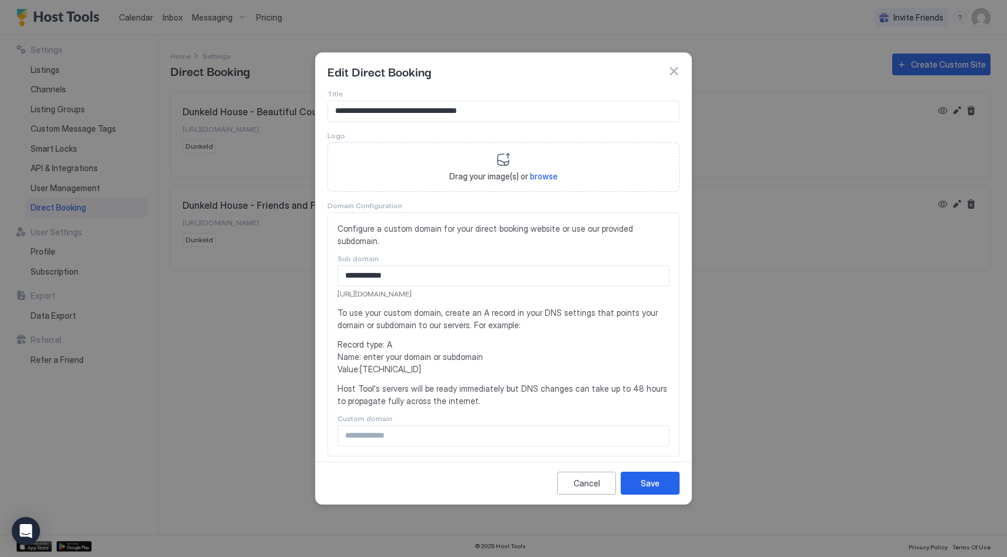
drag, startPoint x: 459, startPoint y: 282, endPoint x: 332, endPoint y: 285, distance: 126.6
click at [332, 285] on div "**********" at bounding box center [503, 334] width 352 height 244
copy span "[URL][DOMAIN_NAME]"
click at [593, 483] on div "Cancel" at bounding box center [586, 483] width 26 height 12
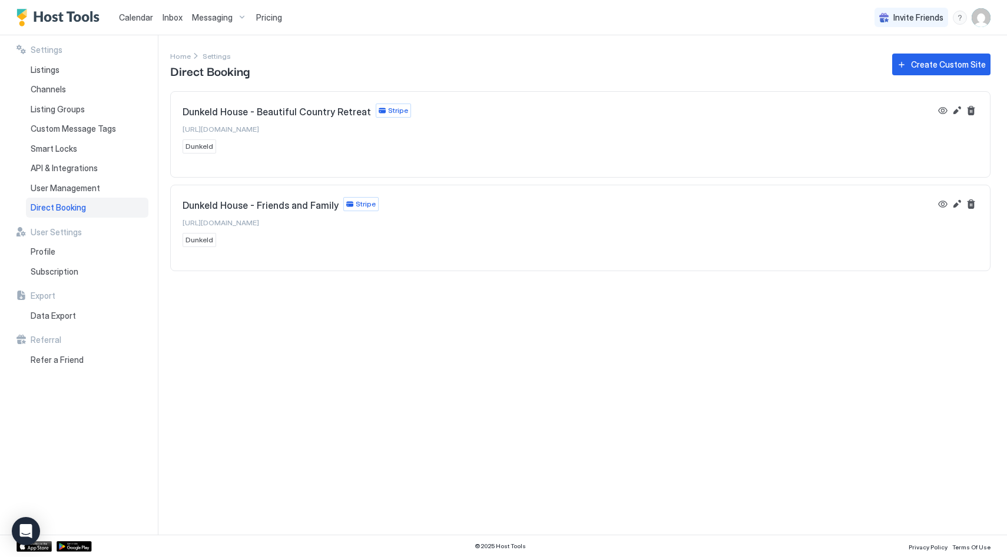
click at [364, 146] on div "Dunkeld House - Beautiful Country Retreat Stripe [URL][DOMAIN_NAME] Dunkeld" at bounding box center [296, 129] width 228 height 50
click at [957, 107] on button "Edit" at bounding box center [956, 111] width 14 height 14
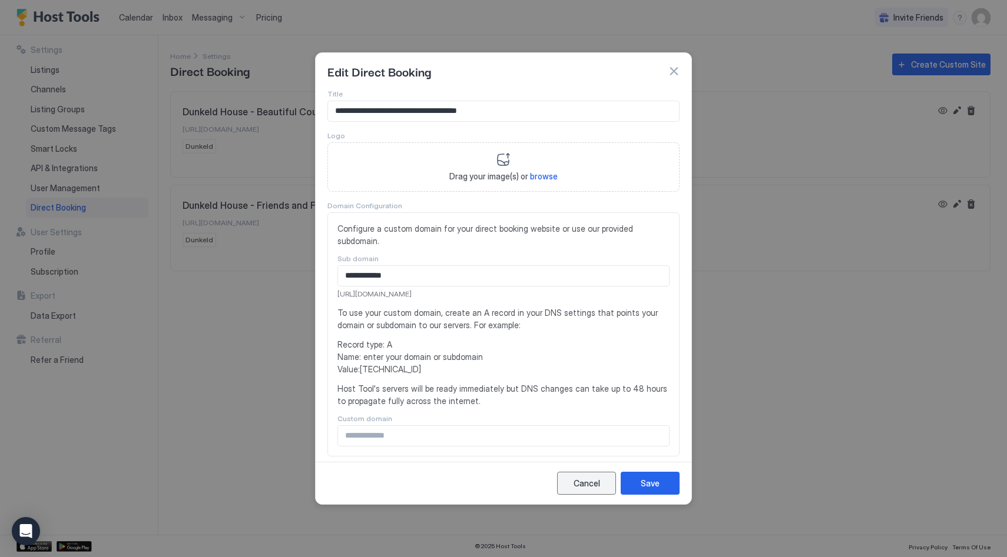
click at [585, 484] on div "Cancel" at bounding box center [586, 483] width 26 height 12
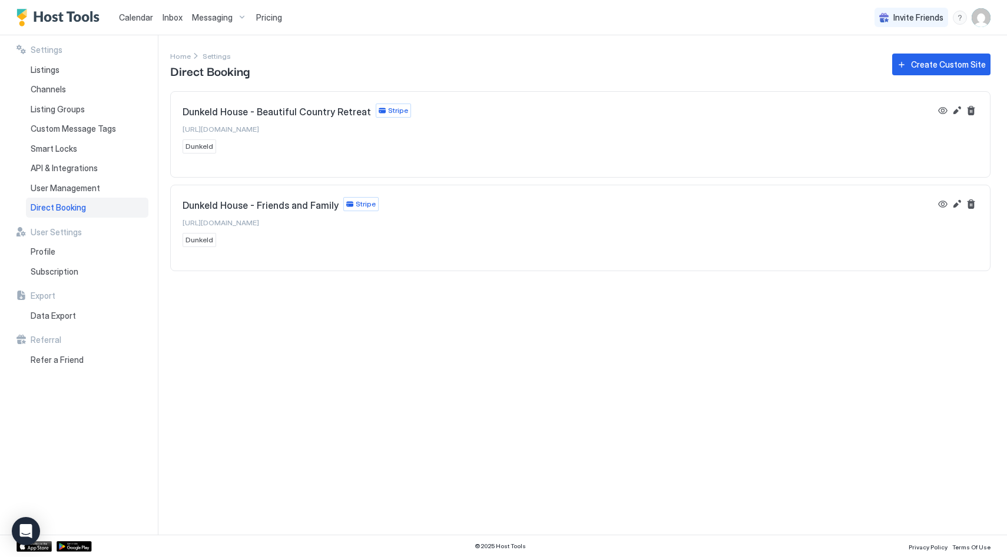
click at [64, 211] on span "Direct Booking" at bounding box center [58, 207] width 55 height 11
click at [218, 59] on span "Settings" at bounding box center [216, 56] width 28 height 9
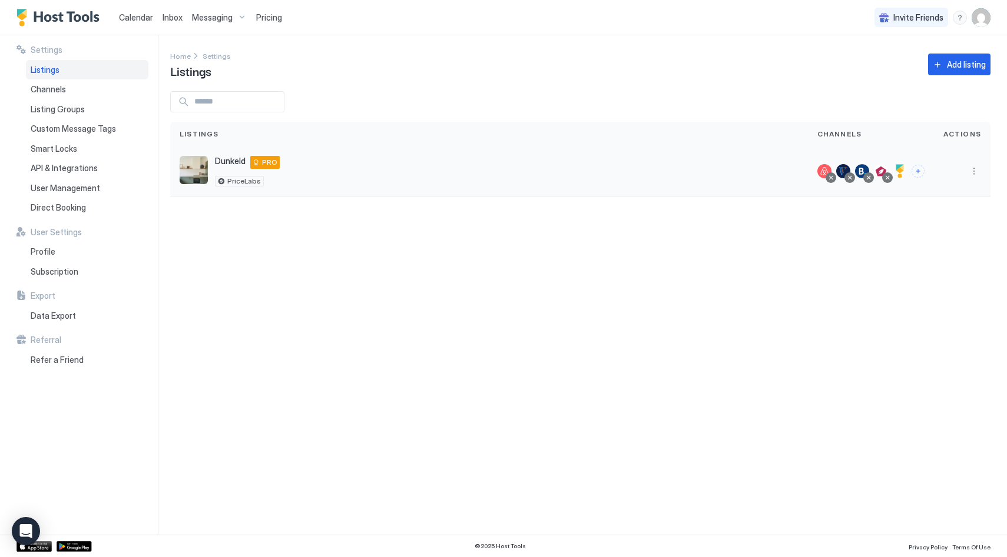
click at [400, 176] on div "Dunkeld [STREET_ADDRESS] PRO PriceLabs" at bounding box center [489, 171] width 619 height 31
click at [355, 162] on div "Dunkeld [STREET_ADDRESS] PRO PriceLabs" at bounding box center [489, 171] width 619 height 31
click at [227, 155] on div "Dunkeld [STREET_ADDRESS] PRO PriceLabs" at bounding box center [488, 172] width 637 height 50
drag, startPoint x: 224, startPoint y: 168, endPoint x: 235, endPoint y: 165, distance: 11.4
click at [225, 168] on div "Dunkeld [STREET_ADDRESS] PRO" at bounding box center [247, 162] width 65 height 13
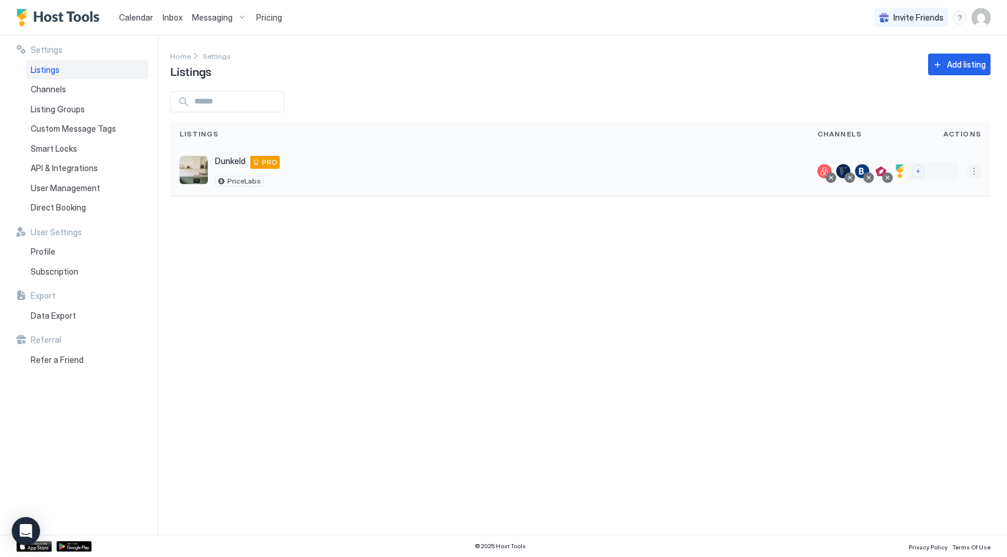
click at [974, 174] on button "More options" at bounding box center [974, 171] width 14 height 14
drag, startPoint x: 770, startPoint y: 151, endPoint x: 934, endPoint y: 173, distance: 165.1
click at [778, 150] on div at bounding box center [503, 278] width 1007 height 557
click at [905, 171] on div at bounding box center [899, 171] width 14 height 14
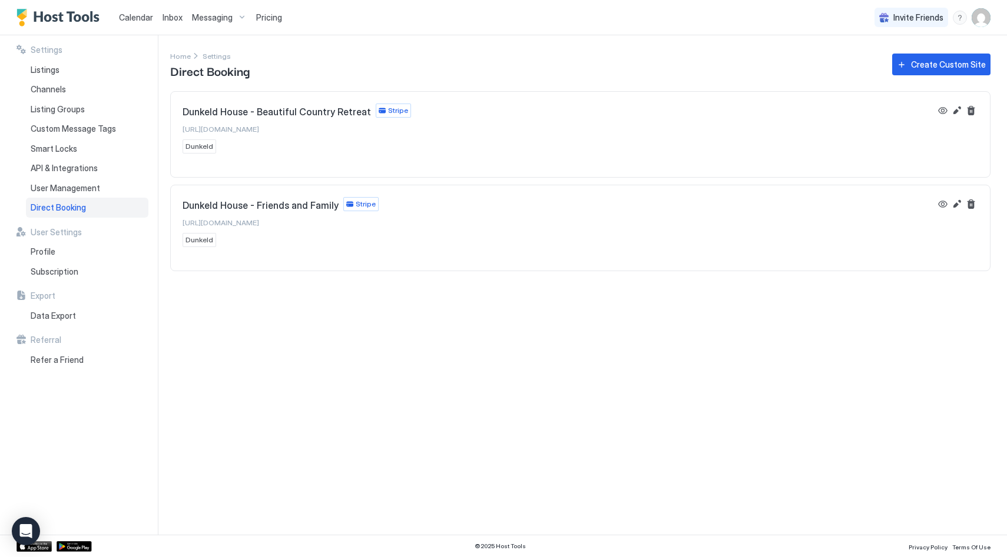
click at [266, 17] on span "Pricing" at bounding box center [269, 17] width 26 height 11
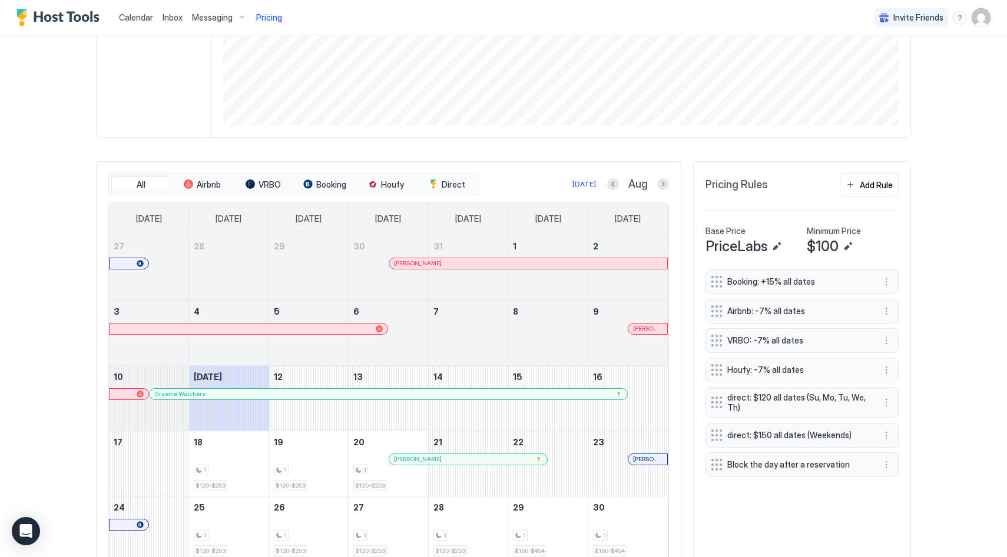
scroll to position [267, 0]
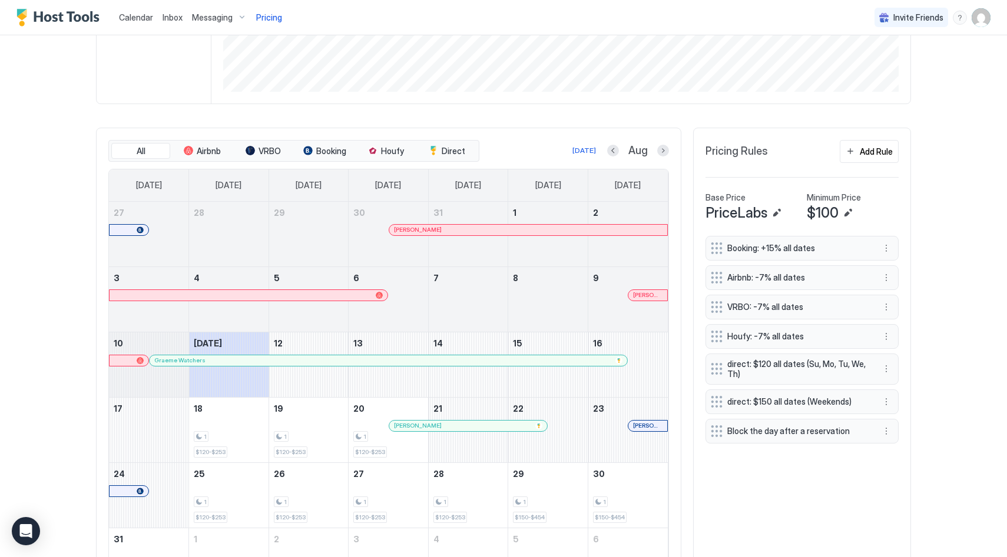
click at [821, 380] on div "direct: $120 all dates (Su, Mo, Tu, We, Th)" at bounding box center [801, 369] width 193 height 31
click at [832, 373] on span "direct: $120 all dates (Su, Mo, Tu, We, Th)" at bounding box center [797, 369] width 140 height 21
click at [882, 363] on button "More options" at bounding box center [886, 369] width 14 height 14
click at [902, 381] on span "Edit" at bounding box center [903, 385] width 13 height 9
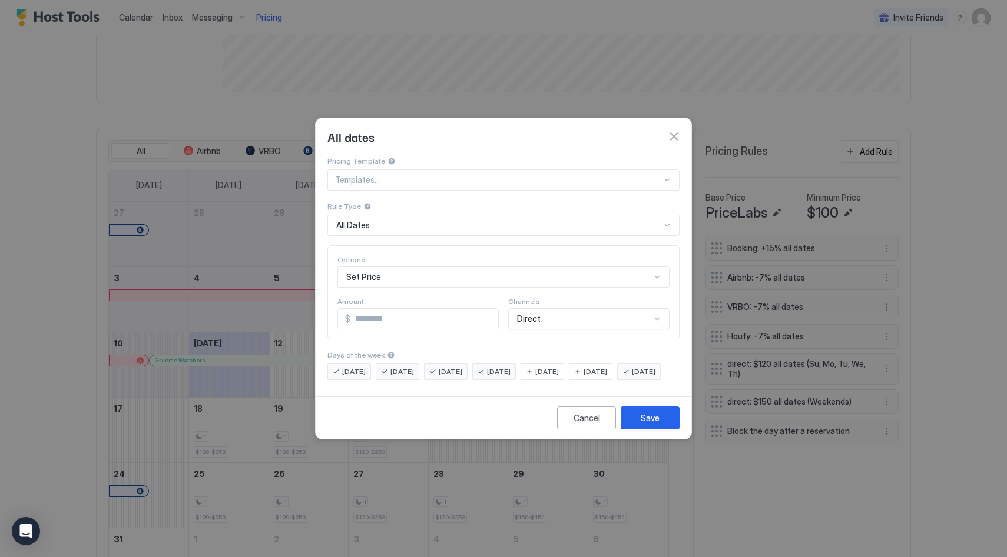
click at [618, 312] on div "Direct" at bounding box center [588, 318] width 161 height 21
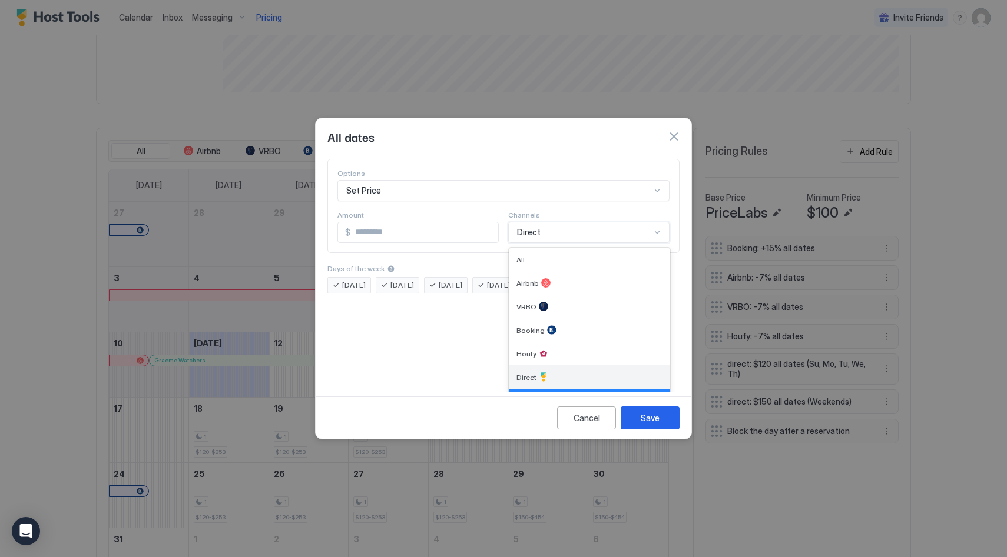
click at [569, 373] on div "Direct" at bounding box center [589, 377] width 146 height 9
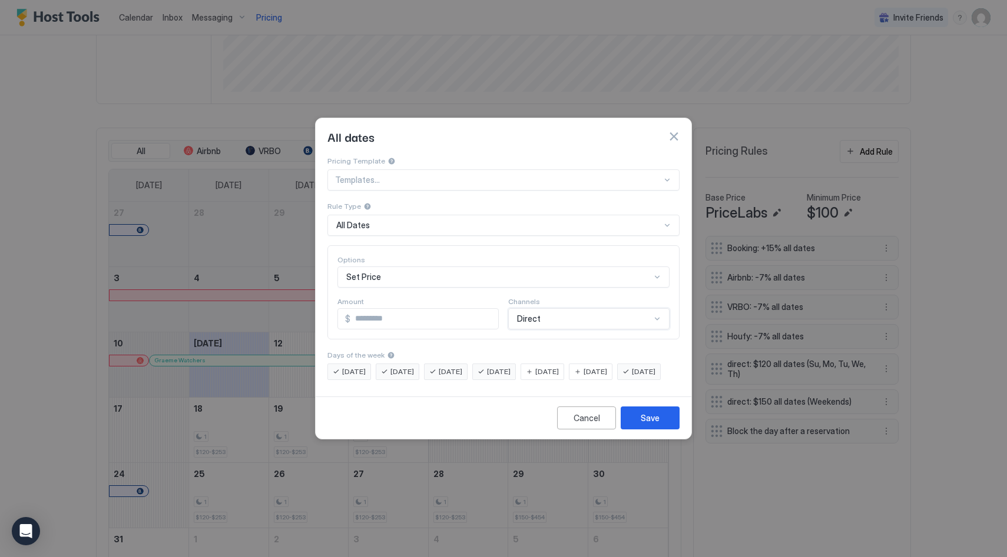
scroll to position [0, 0]
click at [596, 424] on div "Cancel" at bounding box center [586, 418] width 26 height 12
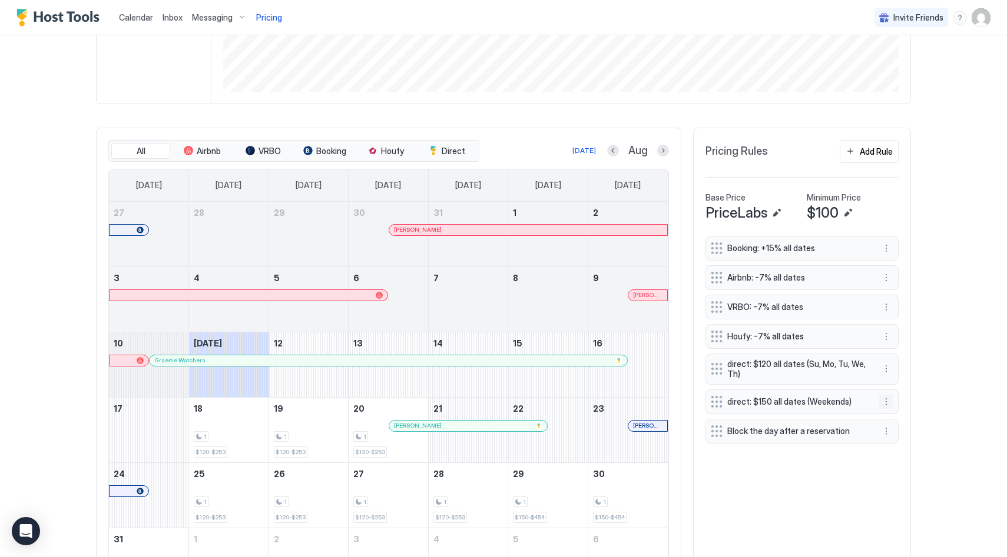
scroll to position [266, 0]
click at [849, 150] on button "Add Rule" at bounding box center [868, 152] width 59 height 23
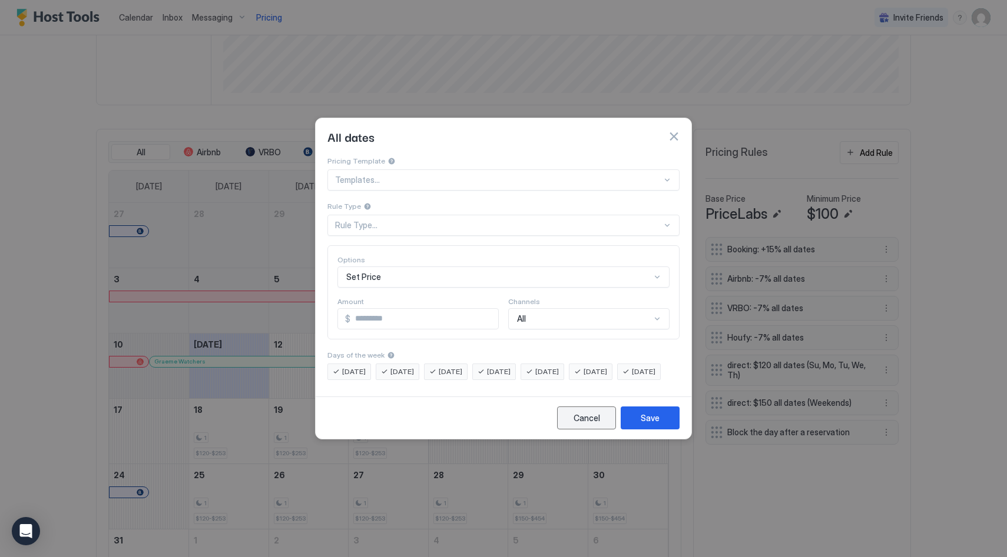
click at [599, 430] on button "Cancel" at bounding box center [586, 418] width 59 height 23
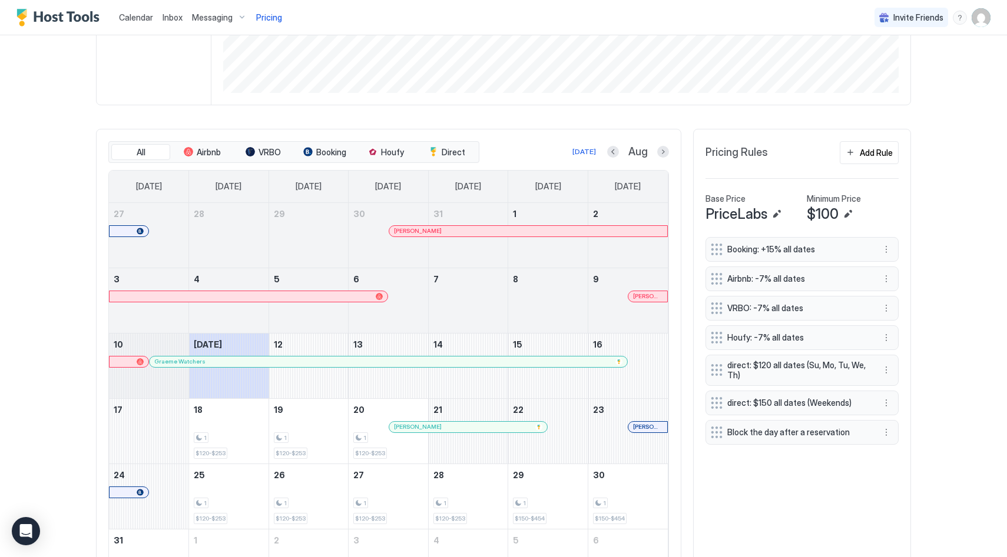
drag, startPoint x: 843, startPoint y: 405, endPoint x: 851, endPoint y: 406, distance: 8.3
click at [843, 405] on span "direct: $150 all dates (Weekends)" at bounding box center [797, 403] width 140 height 11
click at [886, 401] on button "More options" at bounding box center [886, 403] width 14 height 14
click at [894, 418] on div "Edit" at bounding box center [897, 419] width 26 height 9
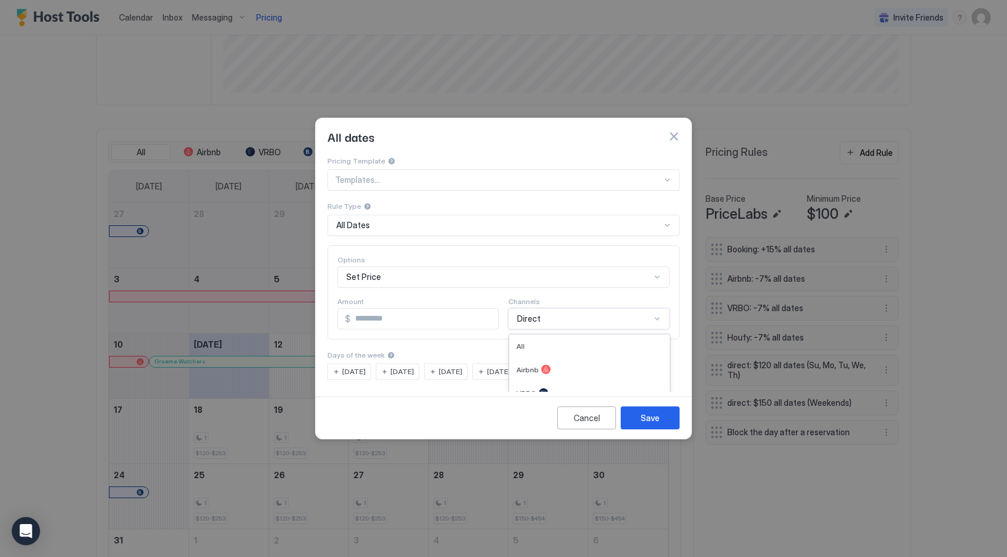
drag, startPoint x: 585, startPoint y: 318, endPoint x: 595, endPoint y: 310, distance: 12.5
click at [588, 317] on div "Booking, 4 of 7. 7 results available. Use Up and Down to choose options, press …" at bounding box center [588, 318] width 161 height 21
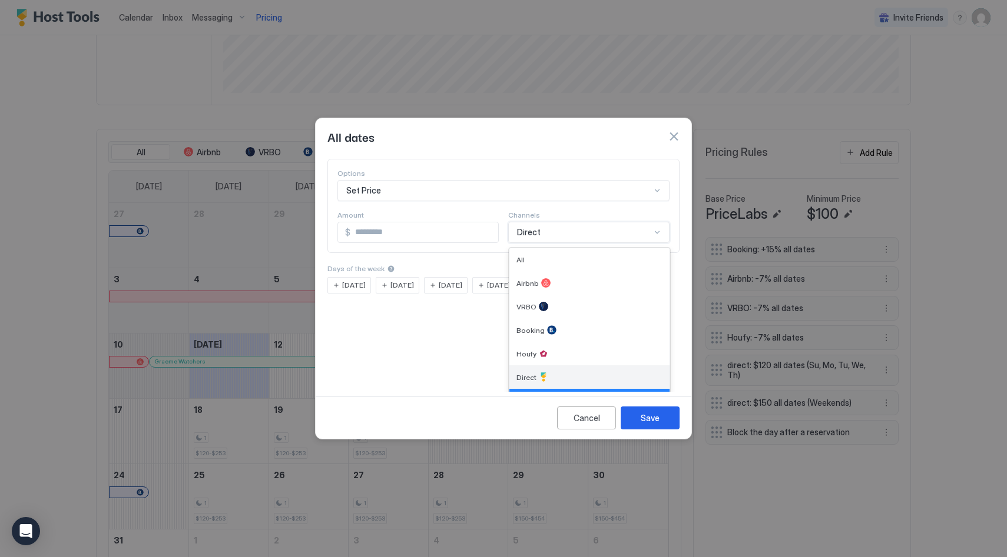
click at [585, 373] on div "Direct" at bounding box center [589, 377] width 146 height 9
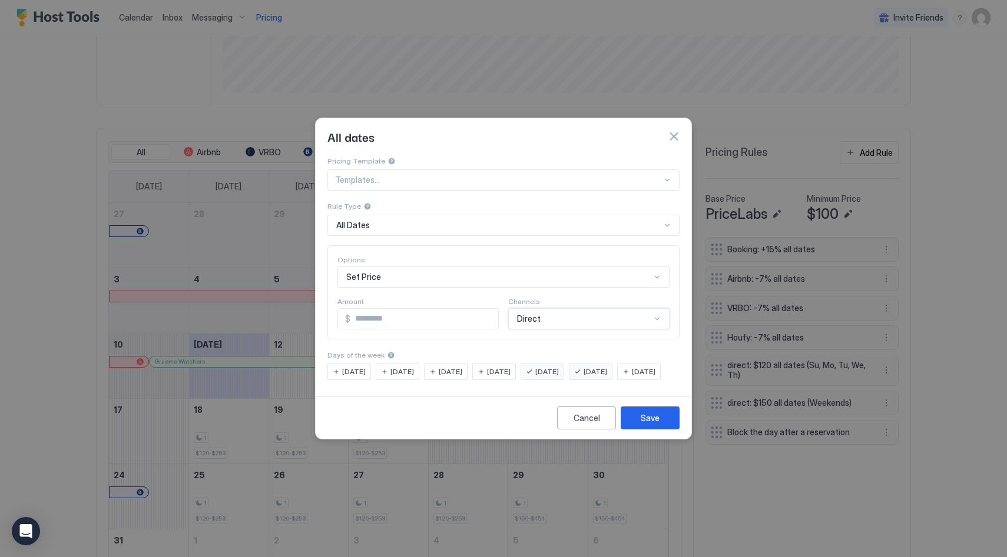
click at [596, 314] on div "option Direct, selected. Direct" at bounding box center [588, 318] width 161 height 21
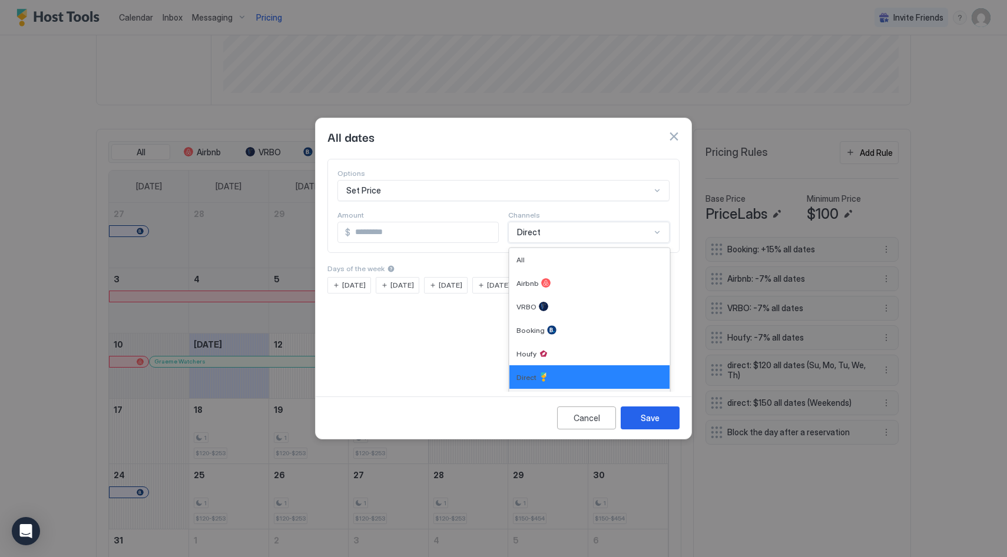
click at [543, 396] on div at bounding box center [543, 400] width 9 height 9
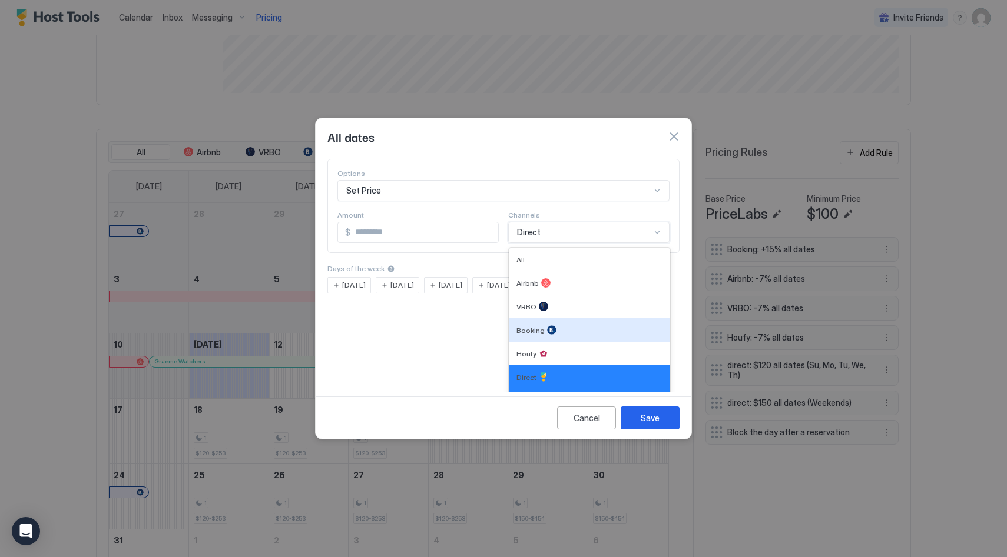
click at [564, 243] on div "option Direct, selected. Booking, 4 of 7. 7 results available. Use Up and Down …" at bounding box center [588, 232] width 161 height 21
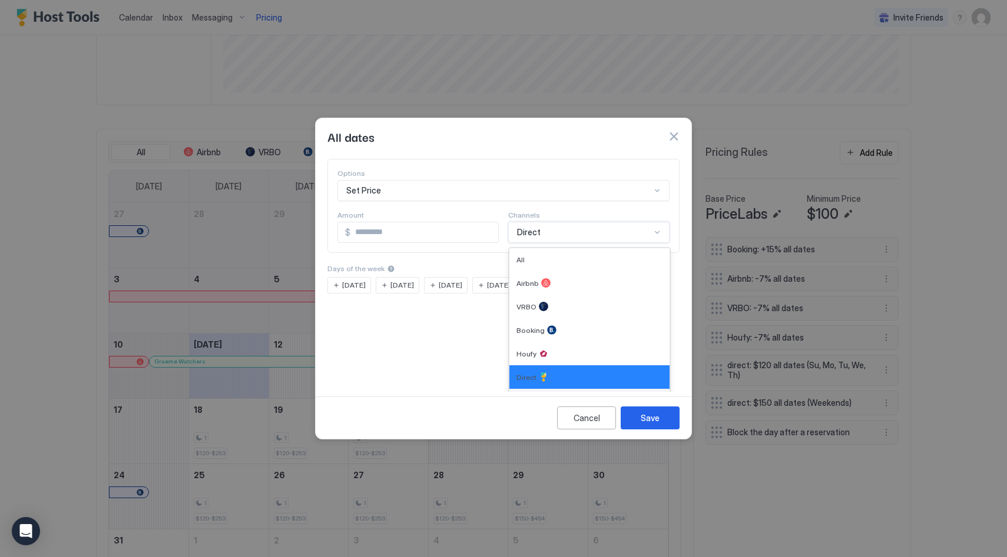
click at [549, 396] on div "Direct" at bounding box center [589, 400] width 146 height 9
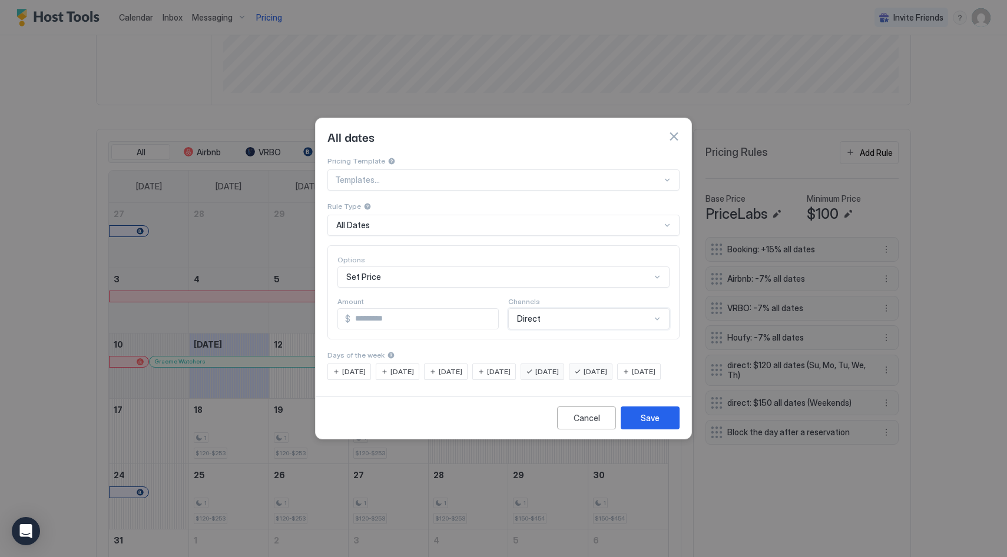
scroll to position [0, 0]
click at [582, 311] on div "option Direct, selected. Direct" at bounding box center [588, 318] width 161 height 21
click at [602, 430] on button "Cancel" at bounding box center [586, 418] width 59 height 23
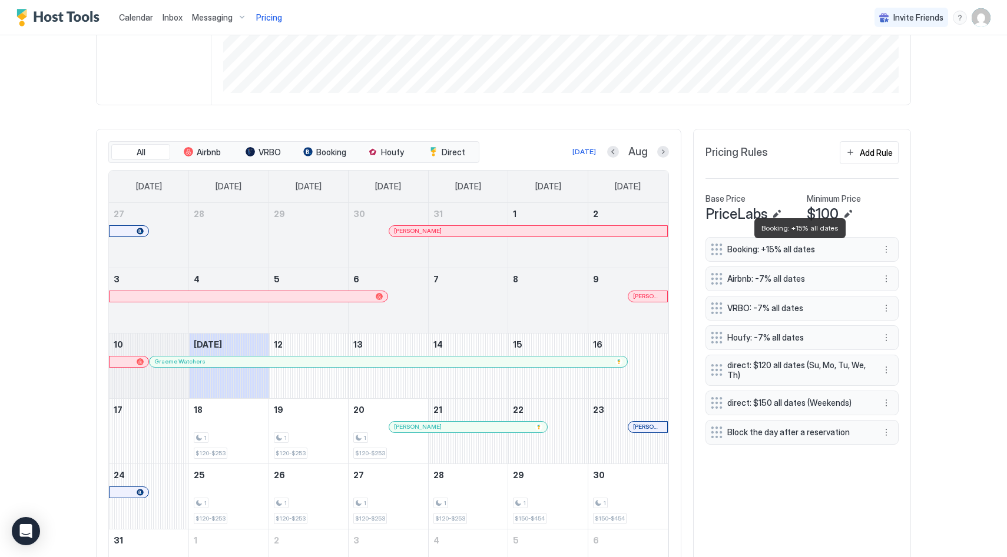
click at [790, 248] on span "Booking: +15% all dates" at bounding box center [797, 249] width 140 height 11
click at [887, 245] on button "More options" at bounding box center [886, 250] width 14 height 14
click at [918, 213] on div at bounding box center [503, 278] width 1007 height 557
click at [873, 155] on div "Add Rule" at bounding box center [875, 153] width 33 height 12
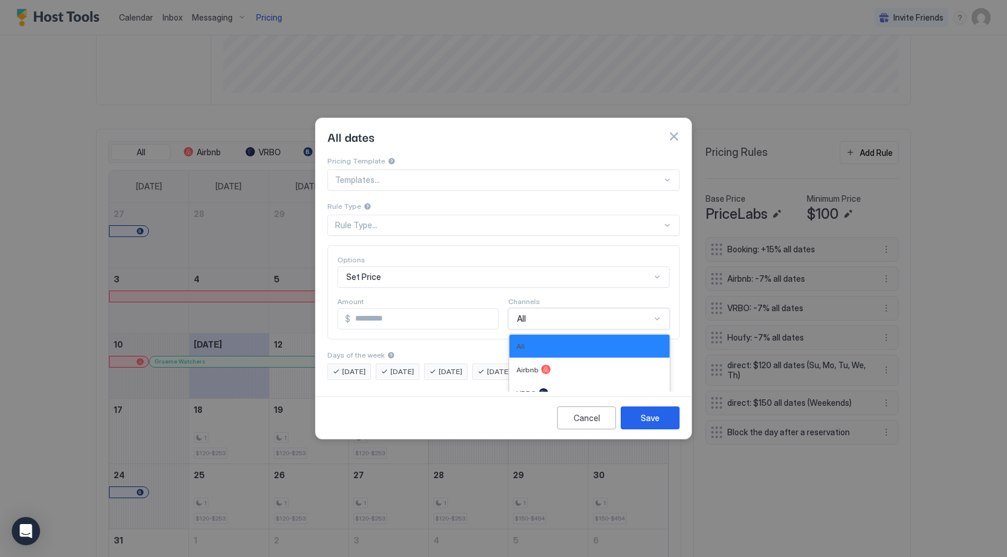
click at [557, 313] on div "Booking, 4 of 7. 7 results available. Use Up and Down to choose options, press …" at bounding box center [588, 318] width 161 height 21
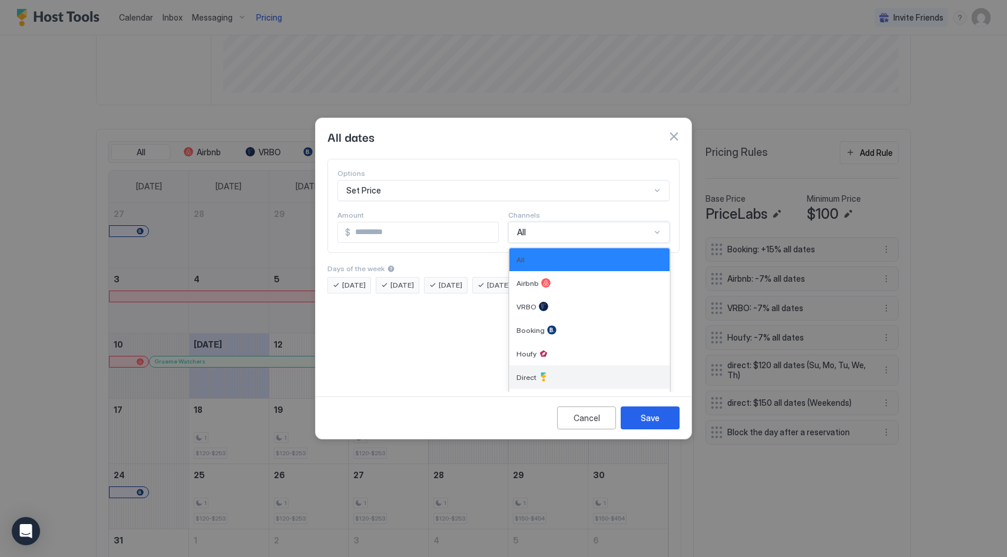
click at [557, 366] on div "Direct" at bounding box center [589, 378] width 160 height 24
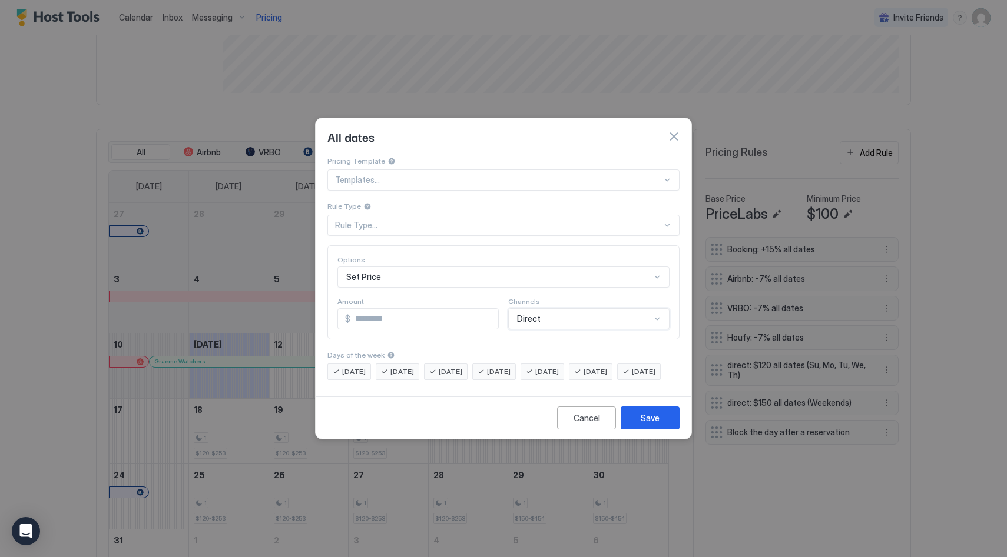
click at [597, 309] on div "option Direct, selected. Direct" at bounding box center [588, 318] width 161 height 21
click at [589, 424] on div "Cancel" at bounding box center [586, 418] width 26 height 12
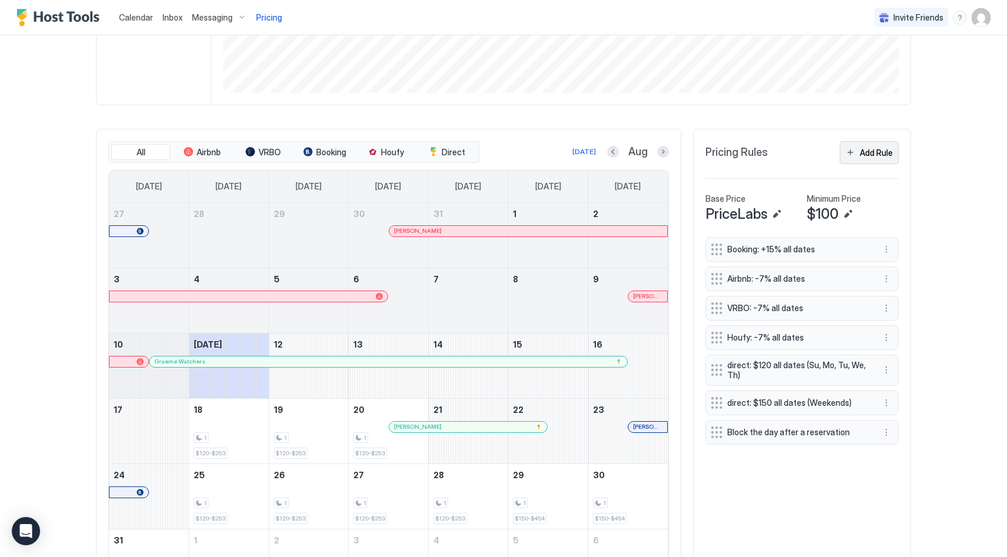
click at [879, 151] on div "Add Rule" at bounding box center [875, 153] width 33 height 12
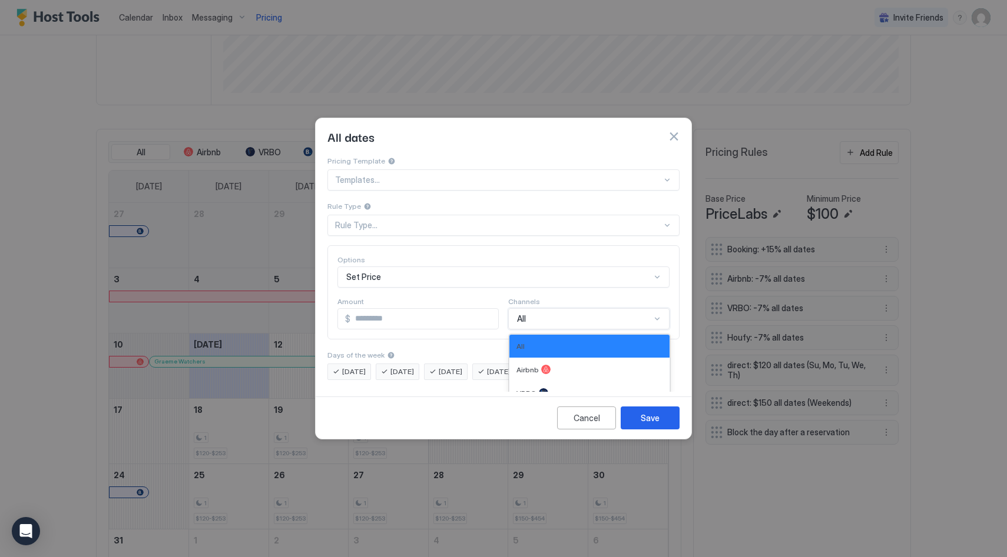
scroll to position [87, 0]
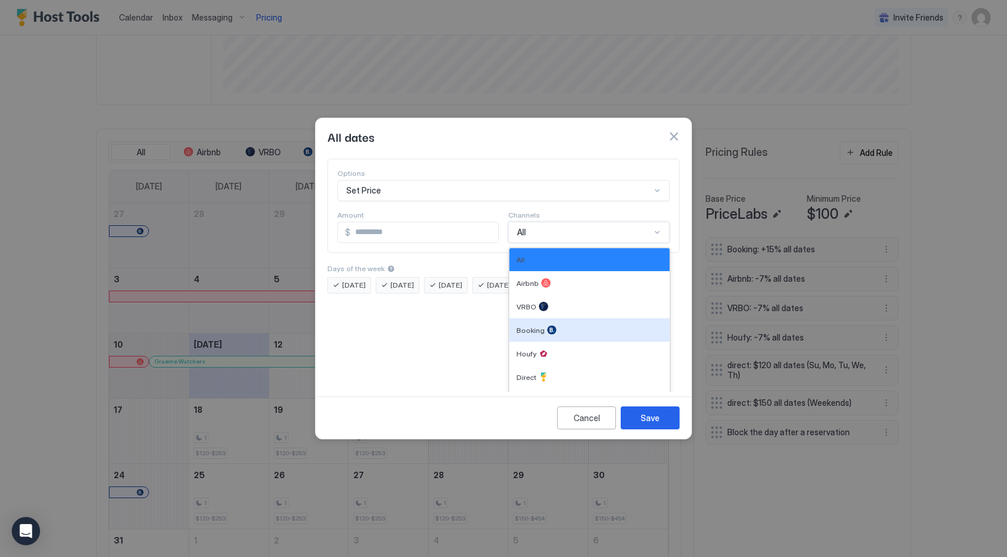
click at [622, 243] on div "Booking, 4 of 7. 7 results available. Use Up and Down to choose options, press …" at bounding box center [588, 232] width 161 height 21
click at [581, 373] on div "Direct" at bounding box center [589, 377] width 146 height 9
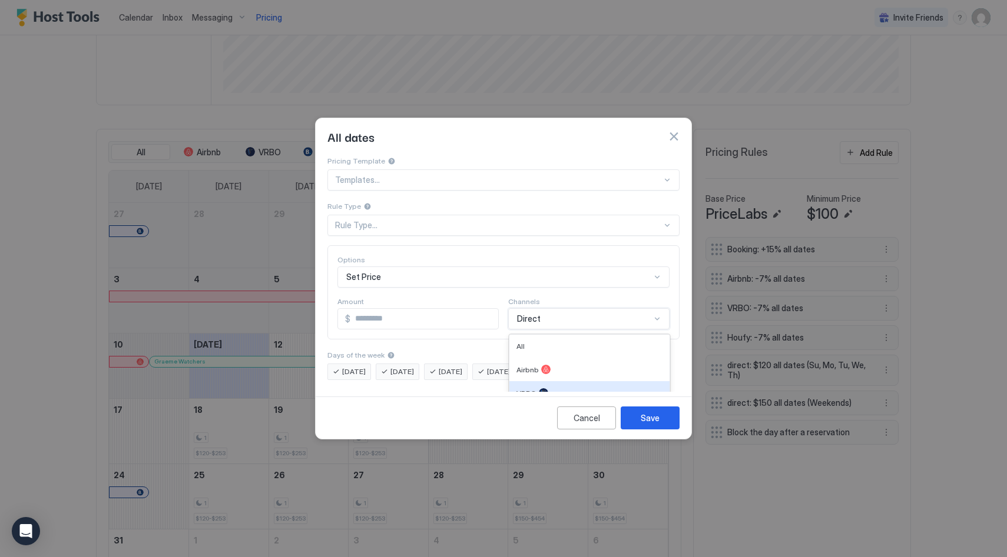
click at [597, 308] on div "option Direct, selected. VRBO, 3 of 7. 7 results available. Use Up and Down to …" at bounding box center [588, 318] width 161 height 21
click at [590, 424] on div "Cancel" at bounding box center [586, 418] width 26 height 12
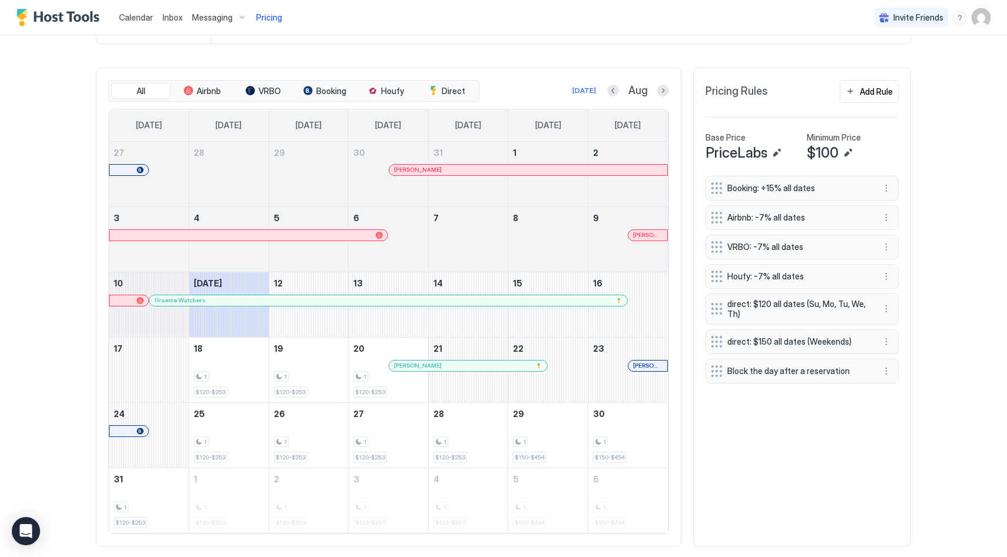
scroll to position [349, 0]
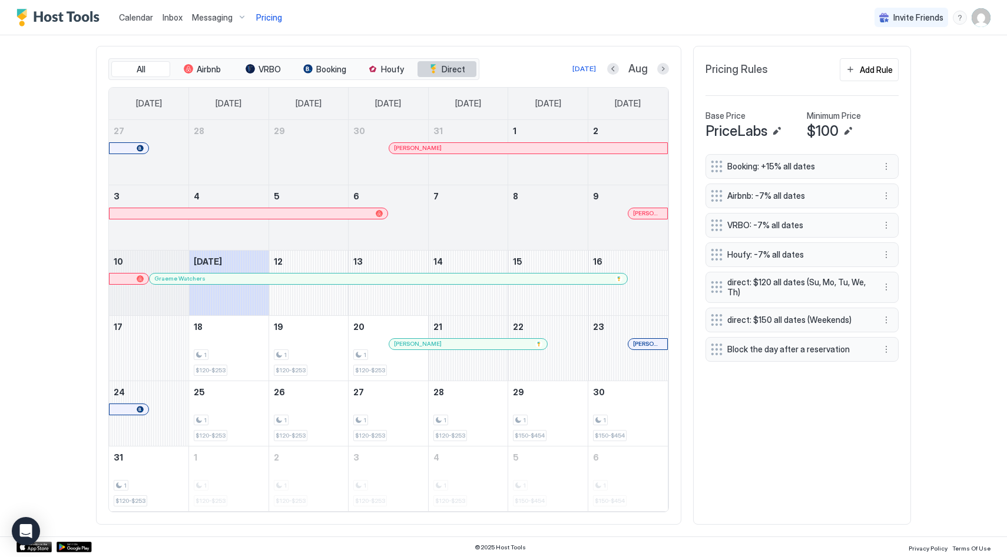
click at [442, 65] on span "Direct" at bounding box center [453, 69] width 24 height 11
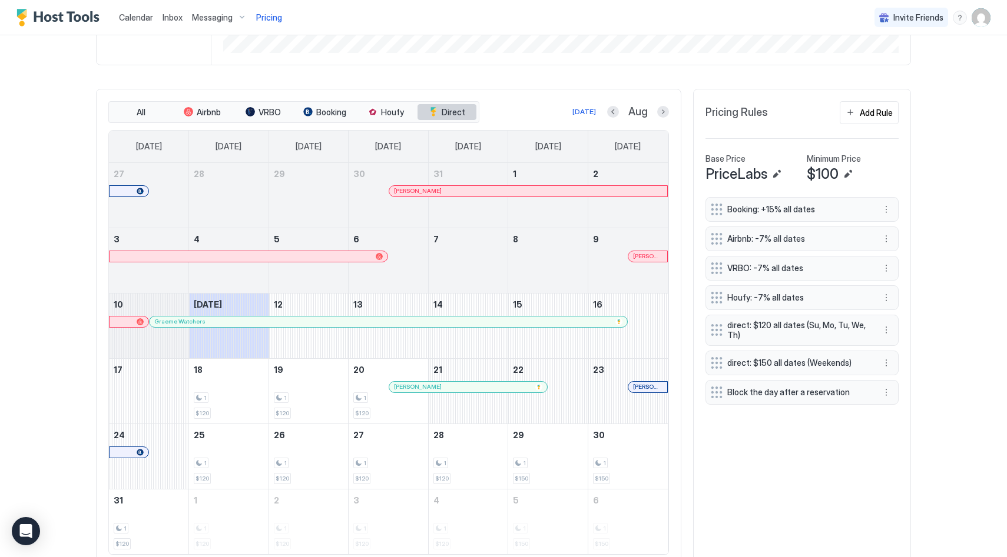
scroll to position [304, 0]
